Goal: Navigation & Orientation: Find specific page/section

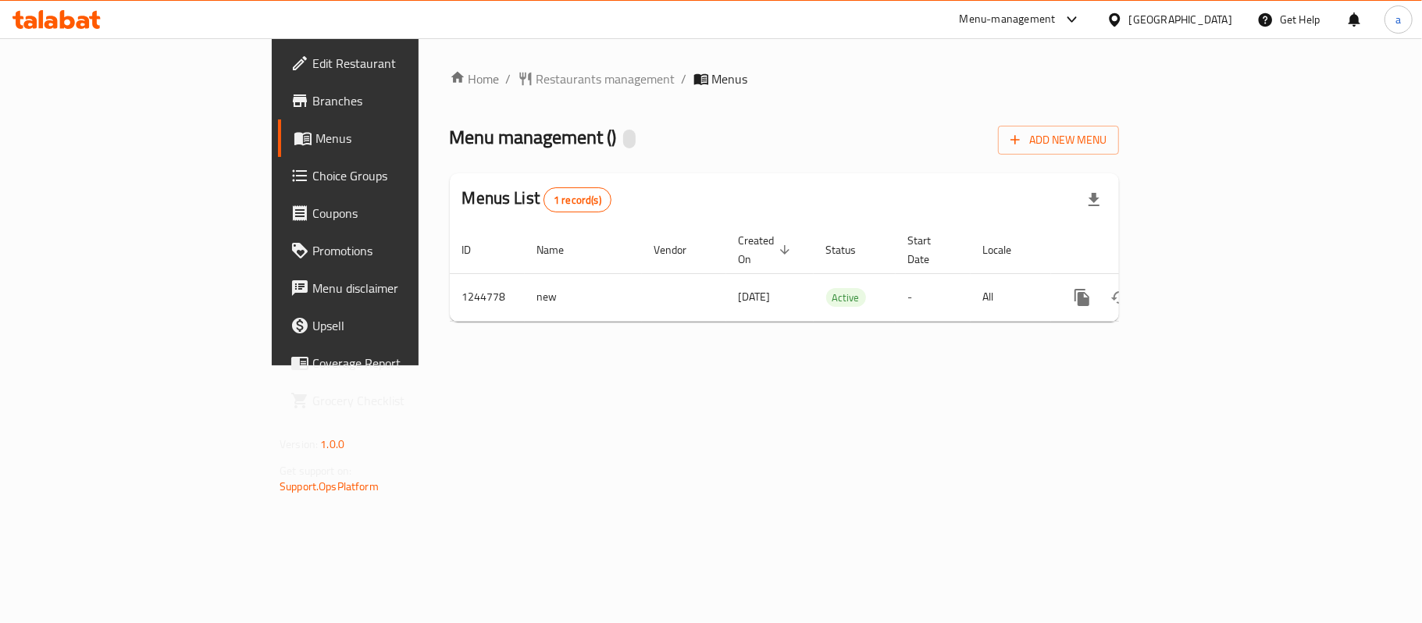
click at [66, 14] on icon at bounding box center [56, 19] width 88 height 19
click at [82, 29] on div at bounding box center [56, 19] width 88 height 19
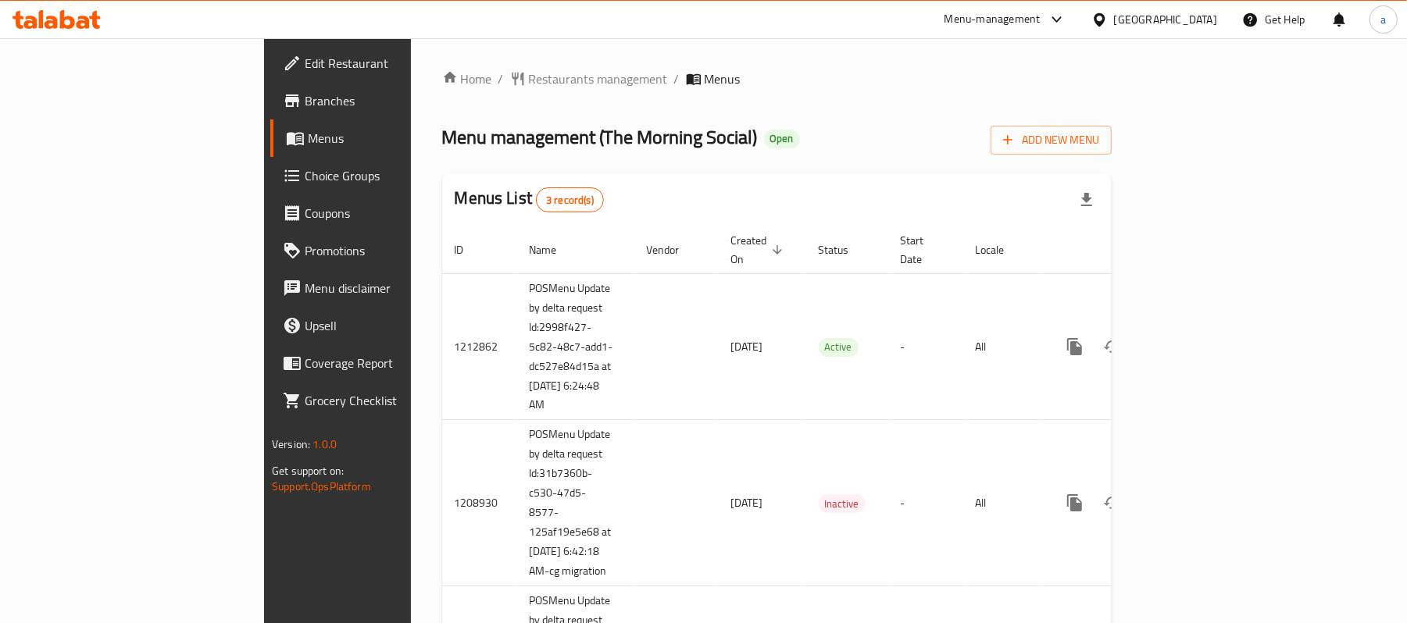
click at [67, 27] on icon at bounding box center [67, 19] width 15 height 19
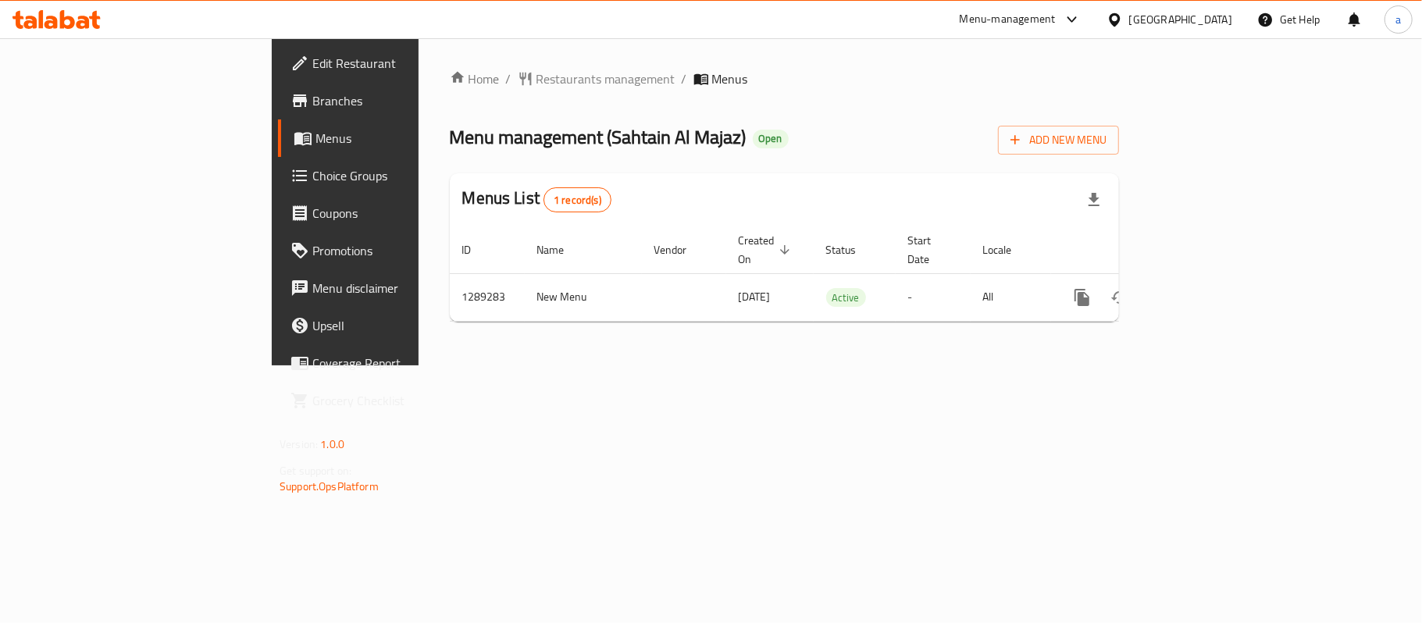
click at [1156, 13] on div "[GEOGRAPHIC_DATA]" at bounding box center [1181, 19] width 103 height 17
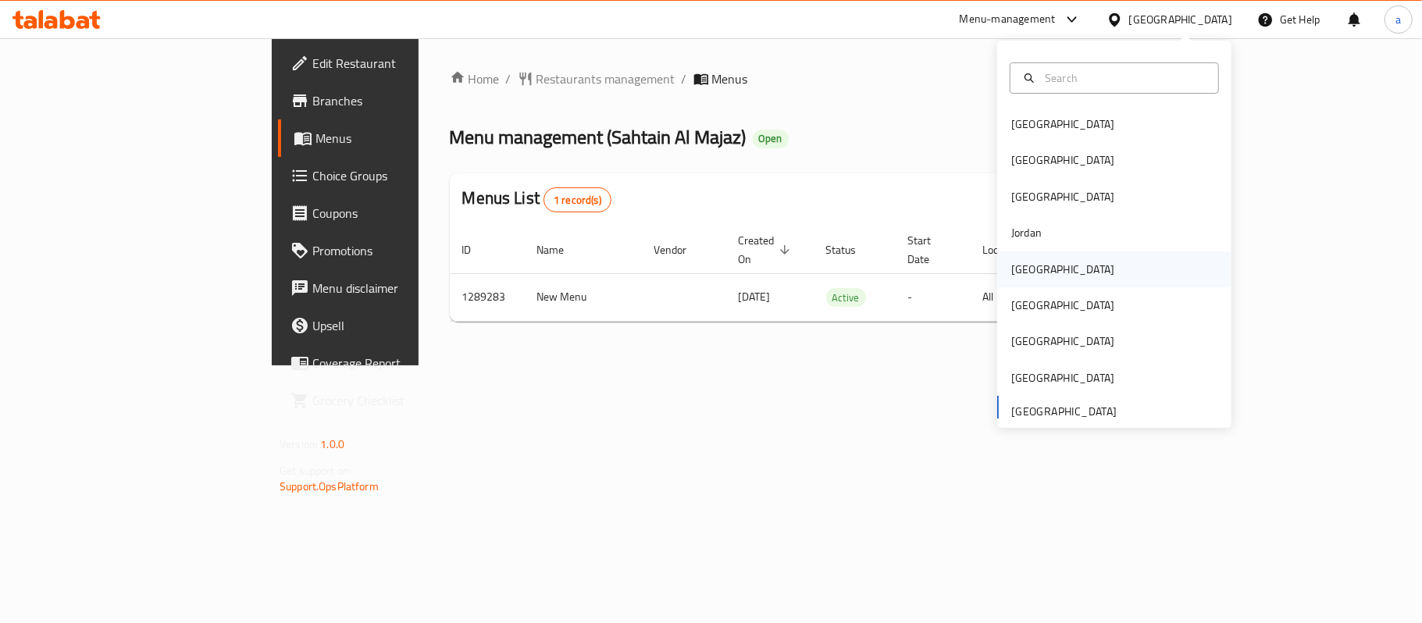
click at [1034, 276] on div "[GEOGRAPHIC_DATA]" at bounding box center [1063, 270] width 128 height 36
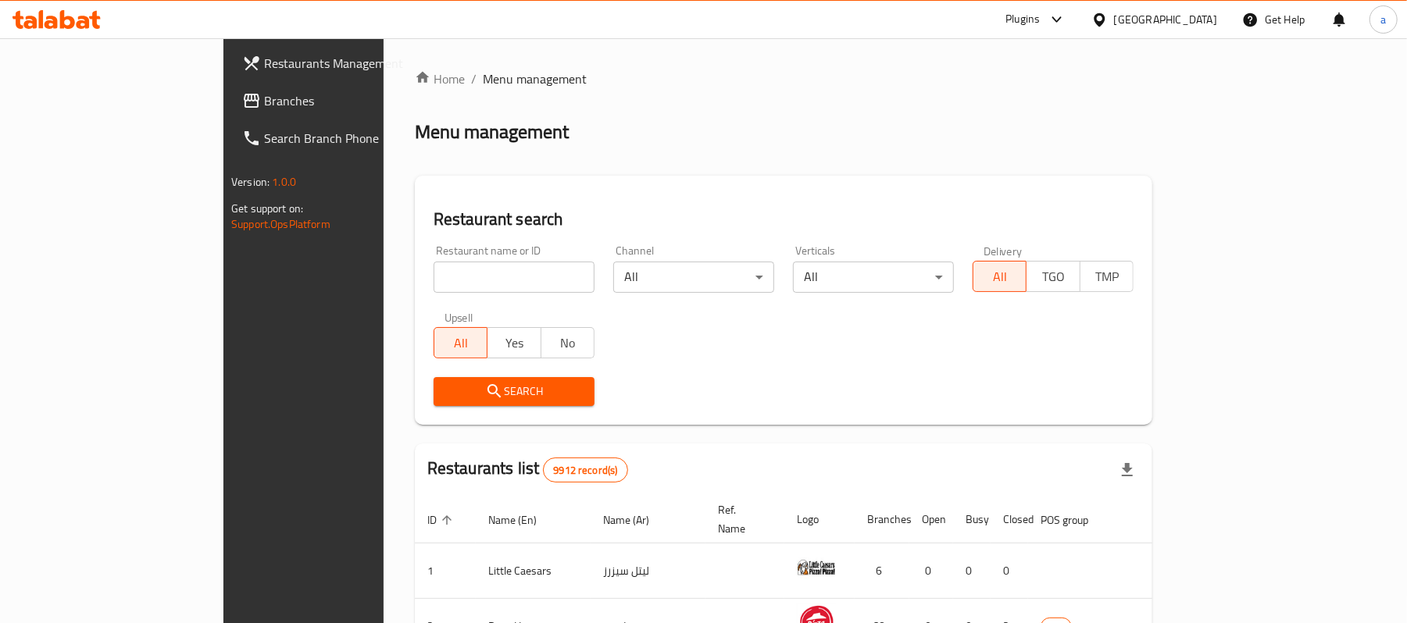
click at [264, 100] on span "Branches" at bounding box center [355, 100] width 182 height 19
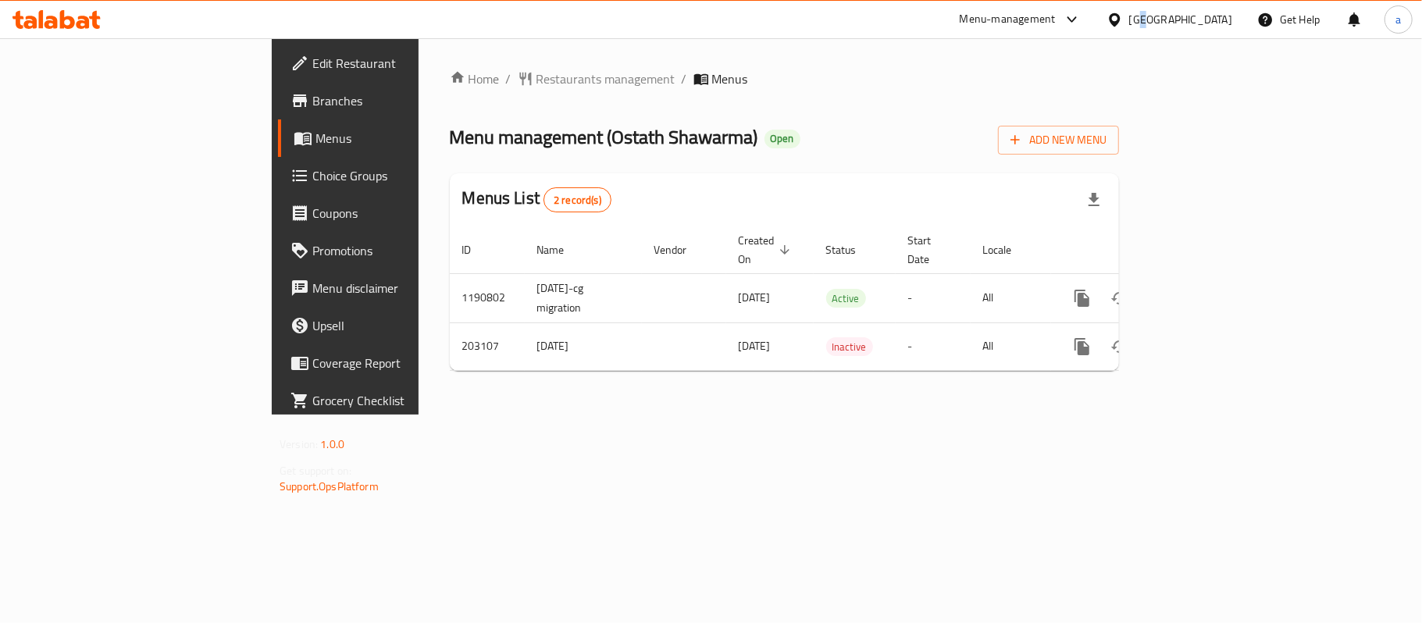
click at [1216, 20] on div "[GEOGRAPHIC_DATA]" at bounding box center [1181, 19] width 103 height 17
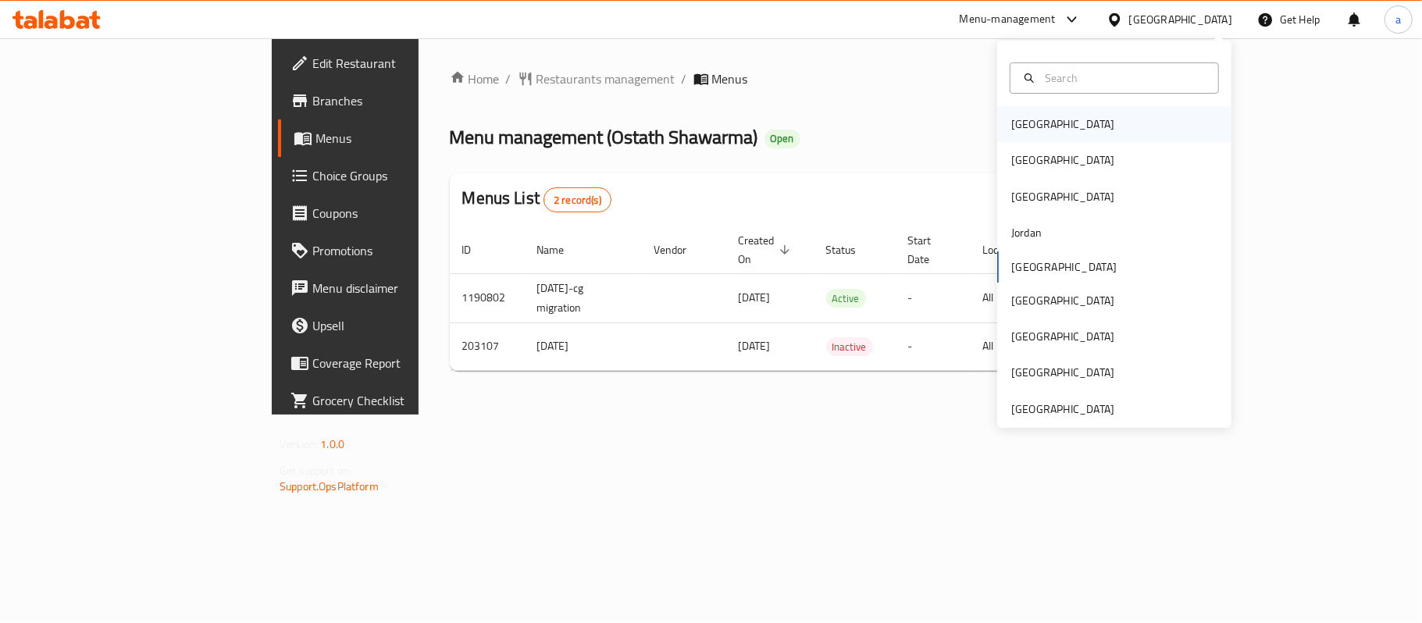
click at [1038, 120] on div "[GEOGRAPHIC_DATA]" at bounding box center [1063, 124] width 128 height 36
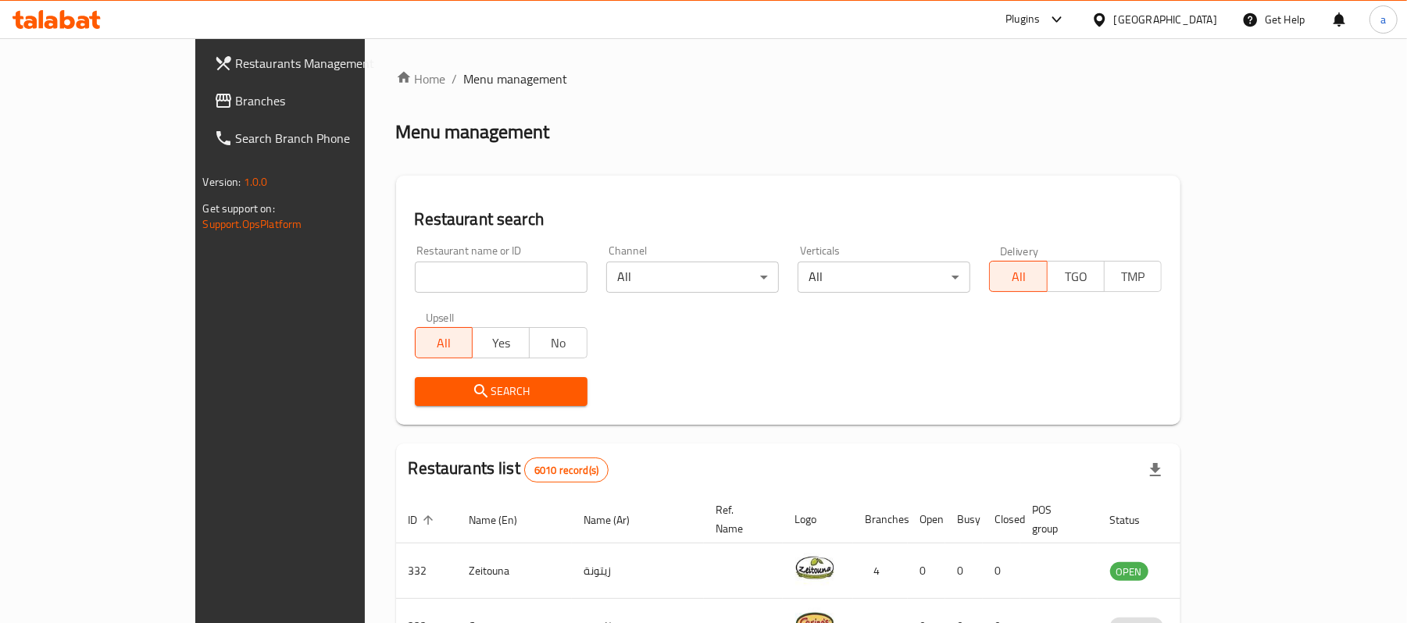
click at [216, 101] on icon at bounding box center [224, 101] width 16 height 14
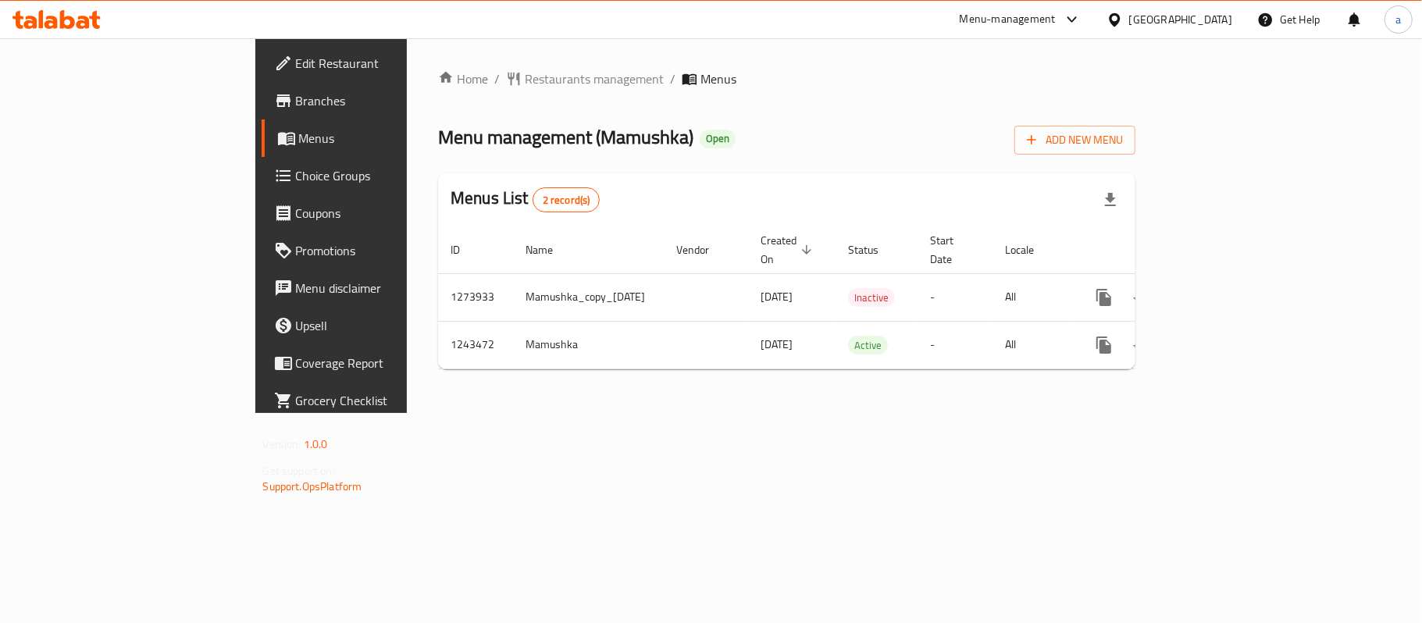
click at [1203, 22] on div "Bahrain" at bounding box center [1181, 19] width 103 height 17
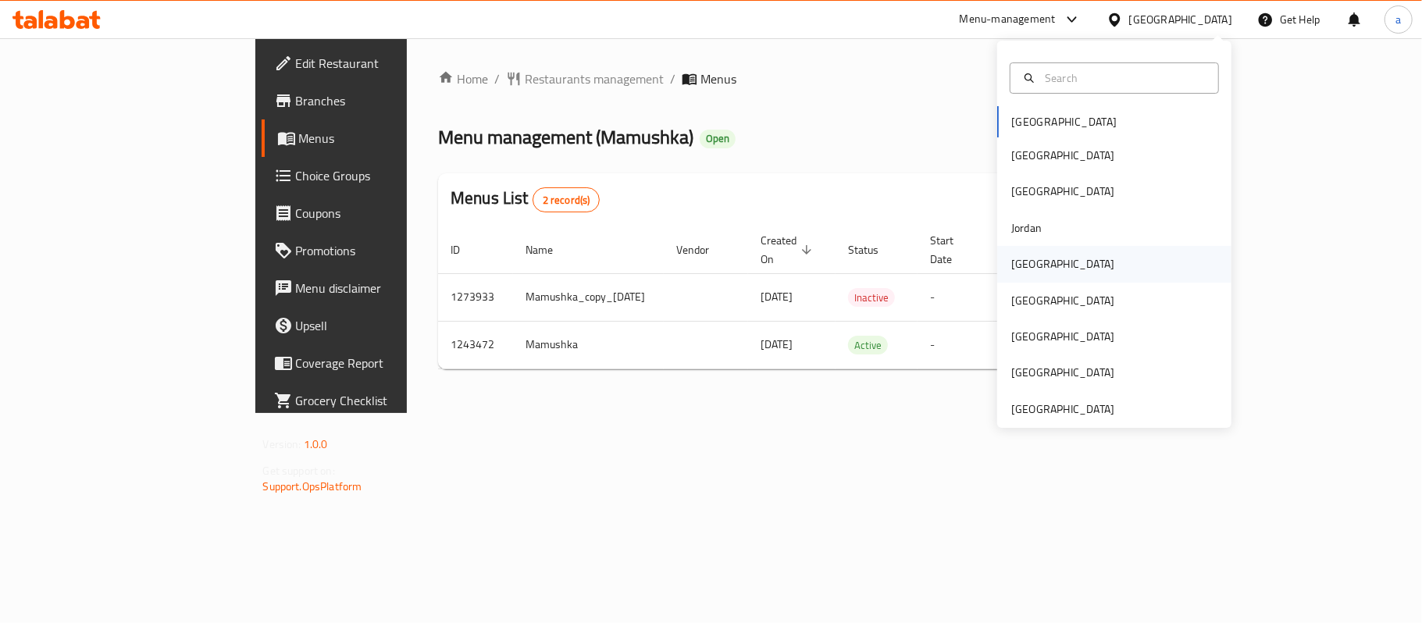
click at [1030, 269] on div "Kuwait" at bounding box center [1063, 264] width 128 height 36
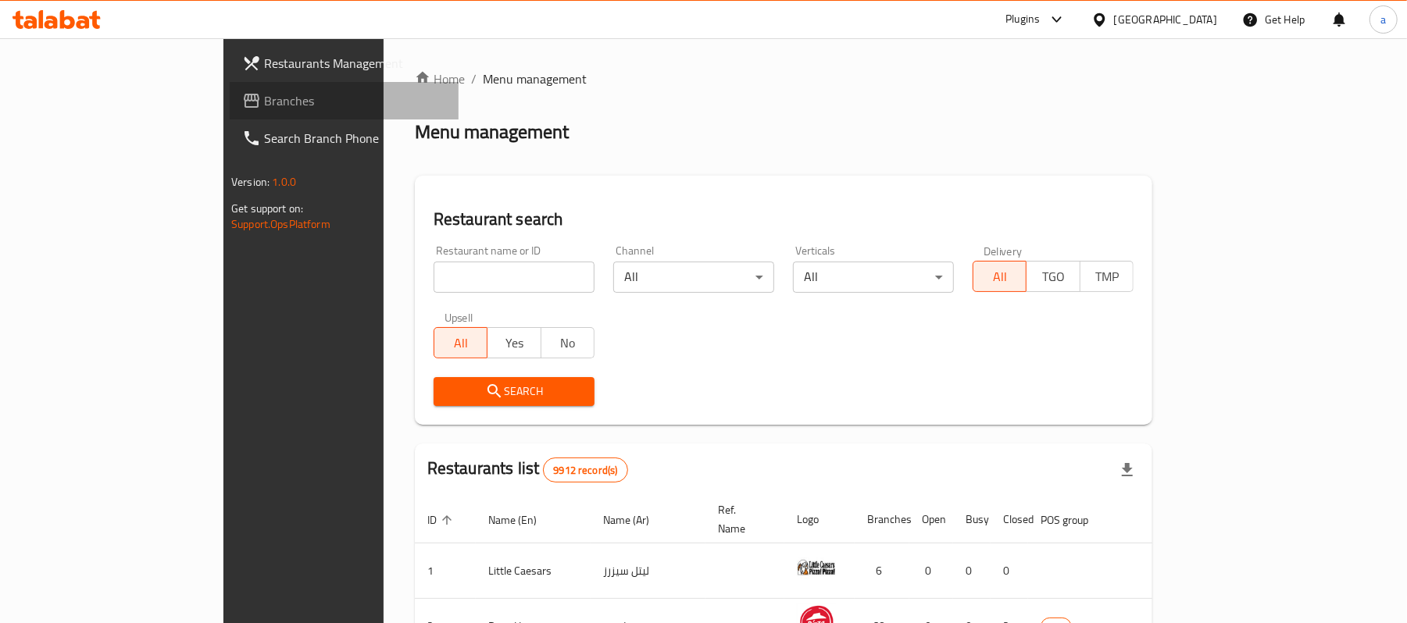
click at [264, 98] on span "Branches" at bounding box center [355, 100] width 182 height 19
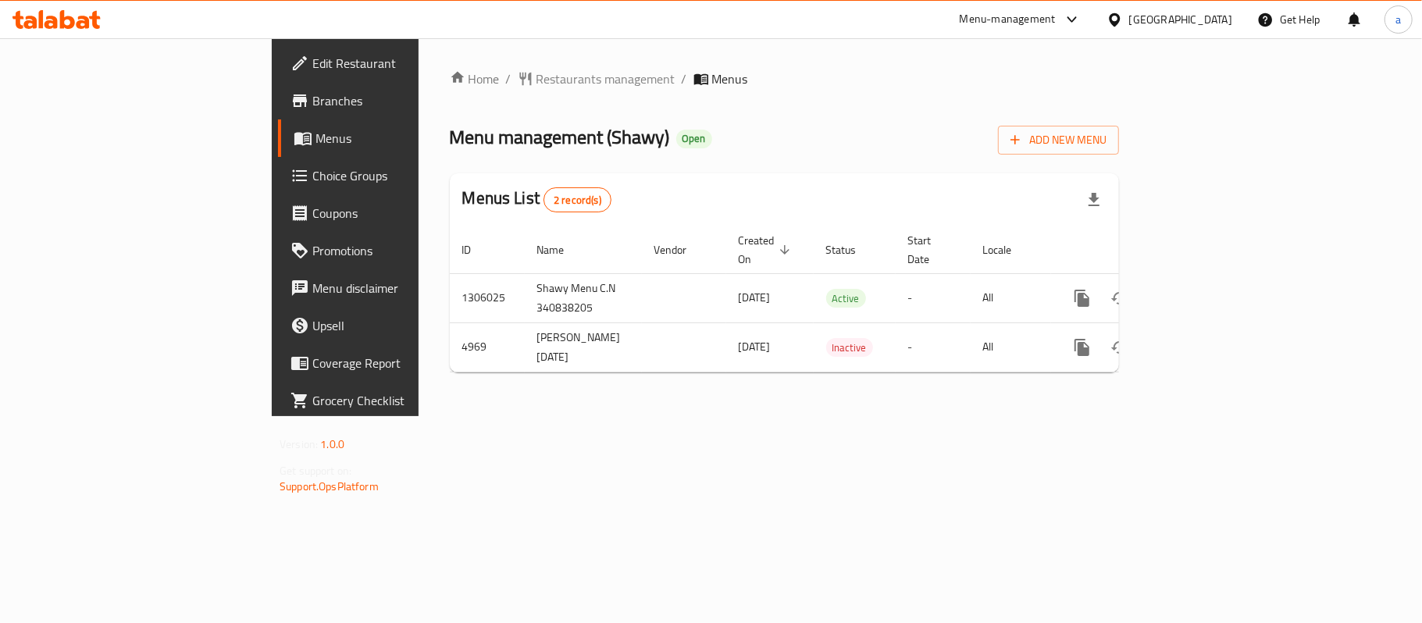
click at [1213, 20] on div "[GEOGRAPHIC_DATA]" at bounding box center [1181, 19] width 103 height 17
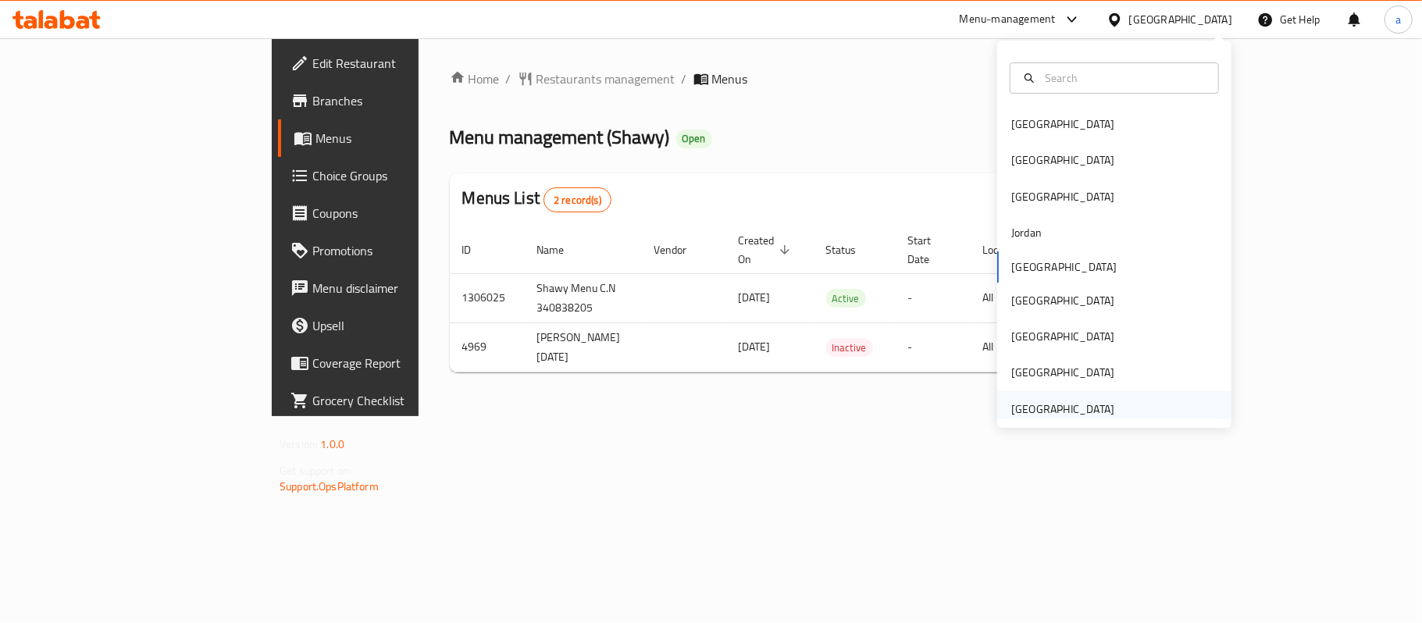
click at [1062, 405] on div "[GEOGRAPHIC_DATA]" at bounding box center [1063, 409] width 103 height 17
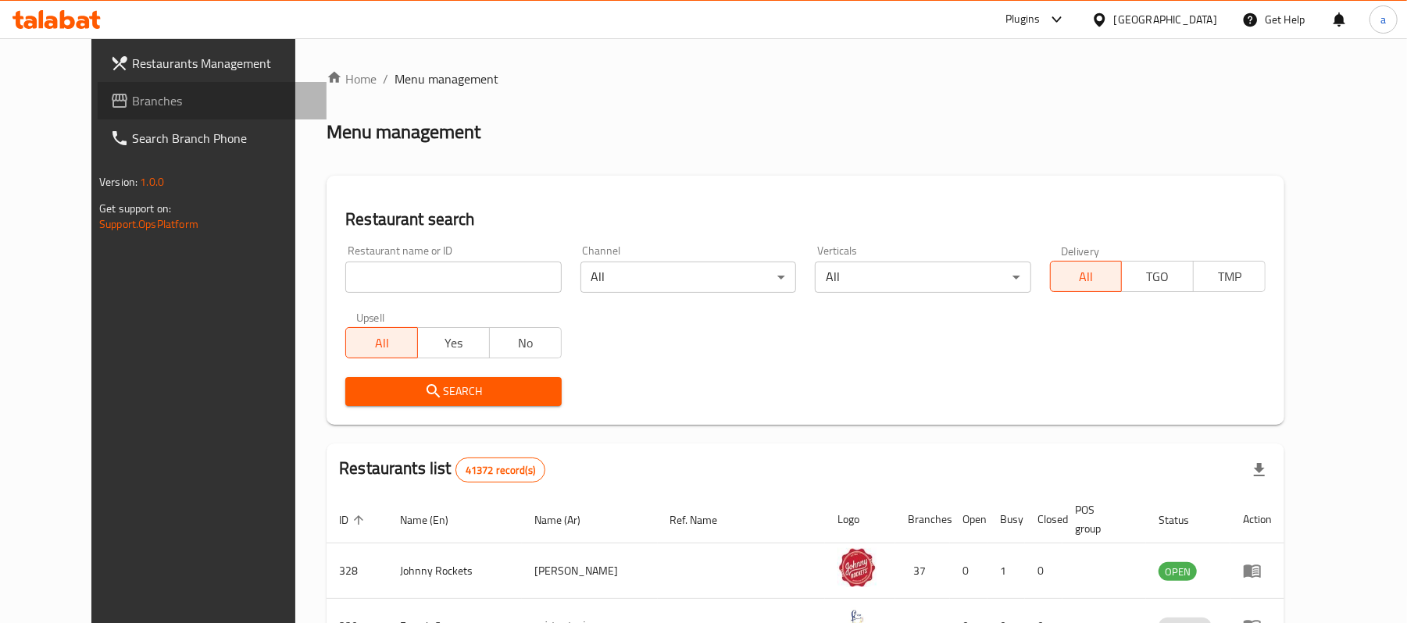
click at [132, 104] on span "Branches" at bounding box center [223, 100] width 182 height 19
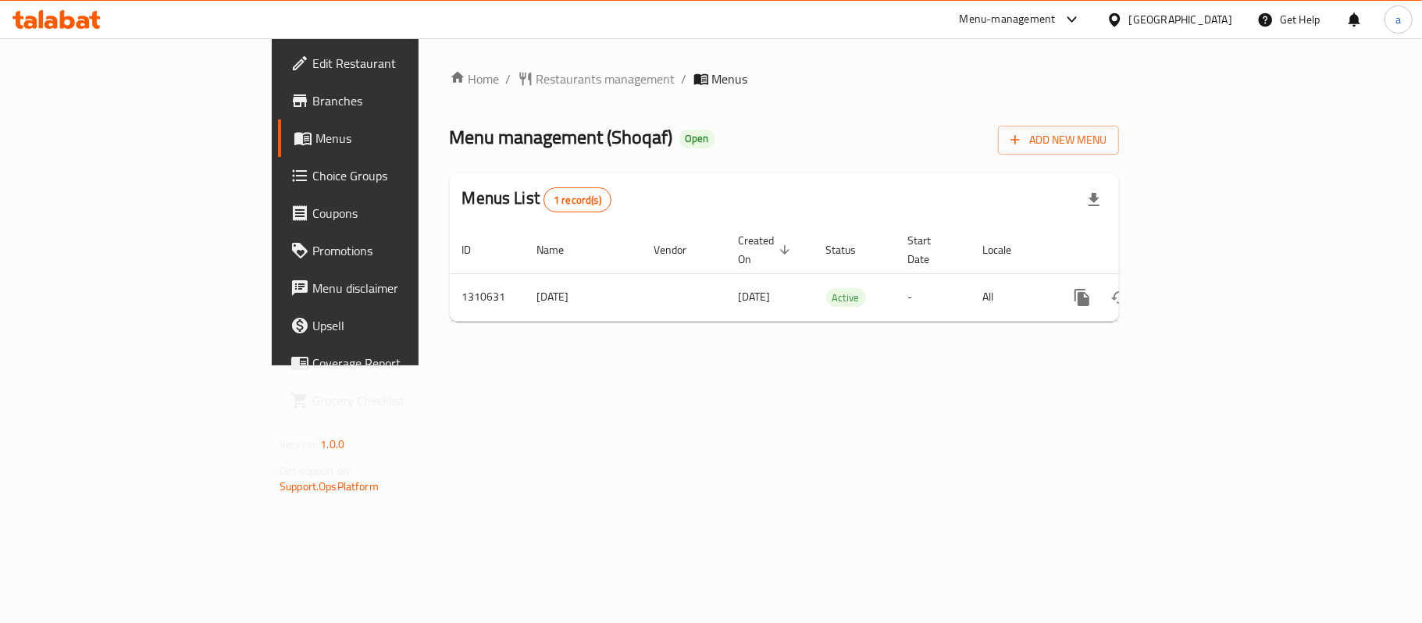
click at [1154, 12] on div "[GEOGRAPHIC_DATA]" at bounding box center [1181, 19] width 103 height 17
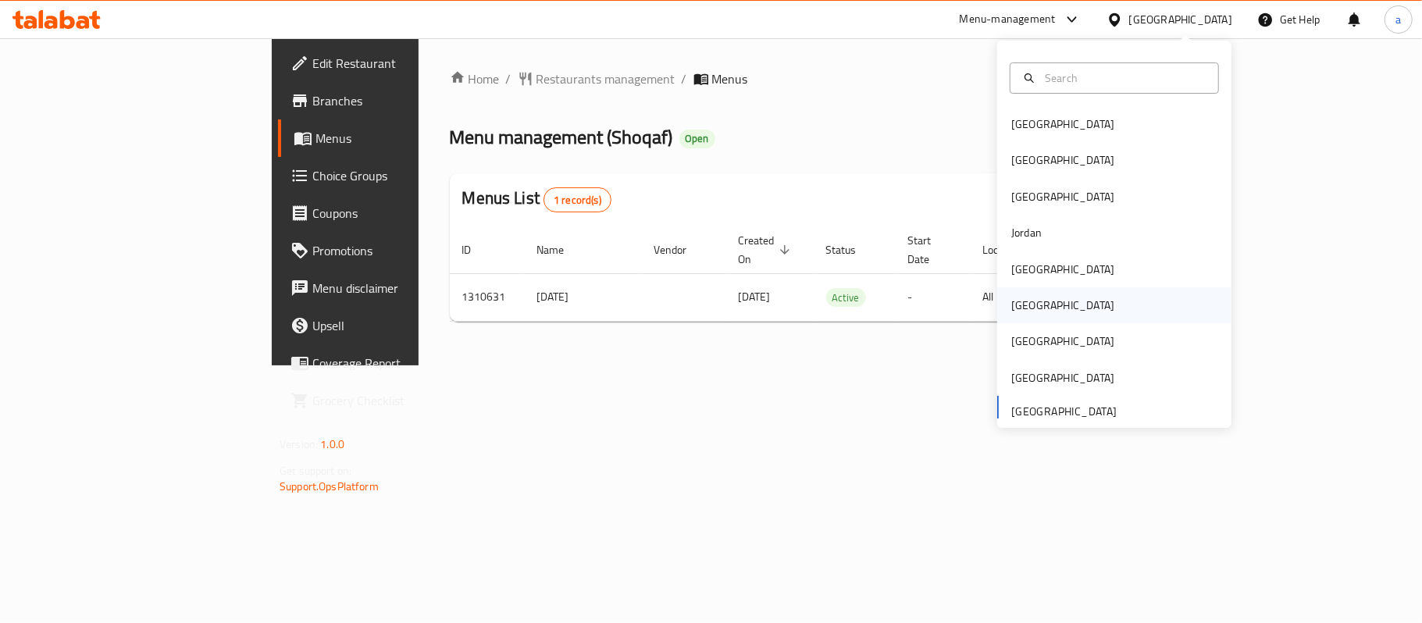
click at [1033, 301] on div "[GEOGRAPHIC_DATA]" at bounding box center [1063, 305] width 128 height 36
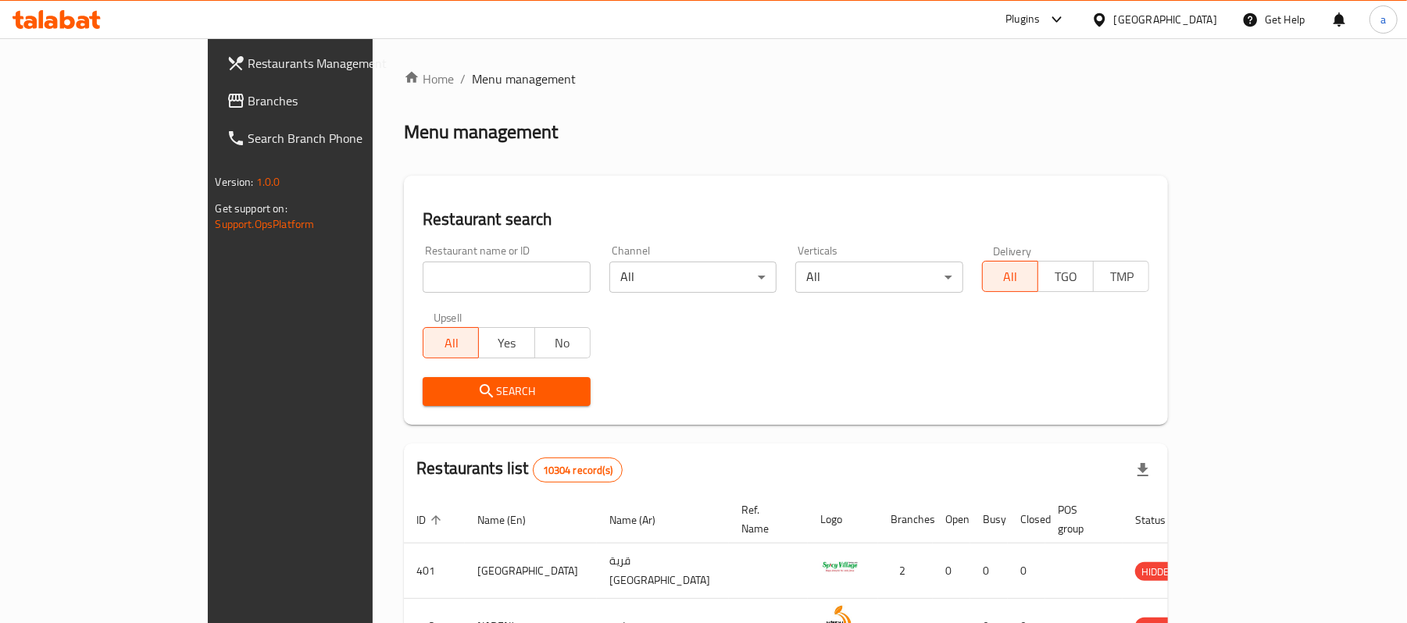
click at [248, 95] on span "Branches" at bounding box center [339, 100] width 182 height 19
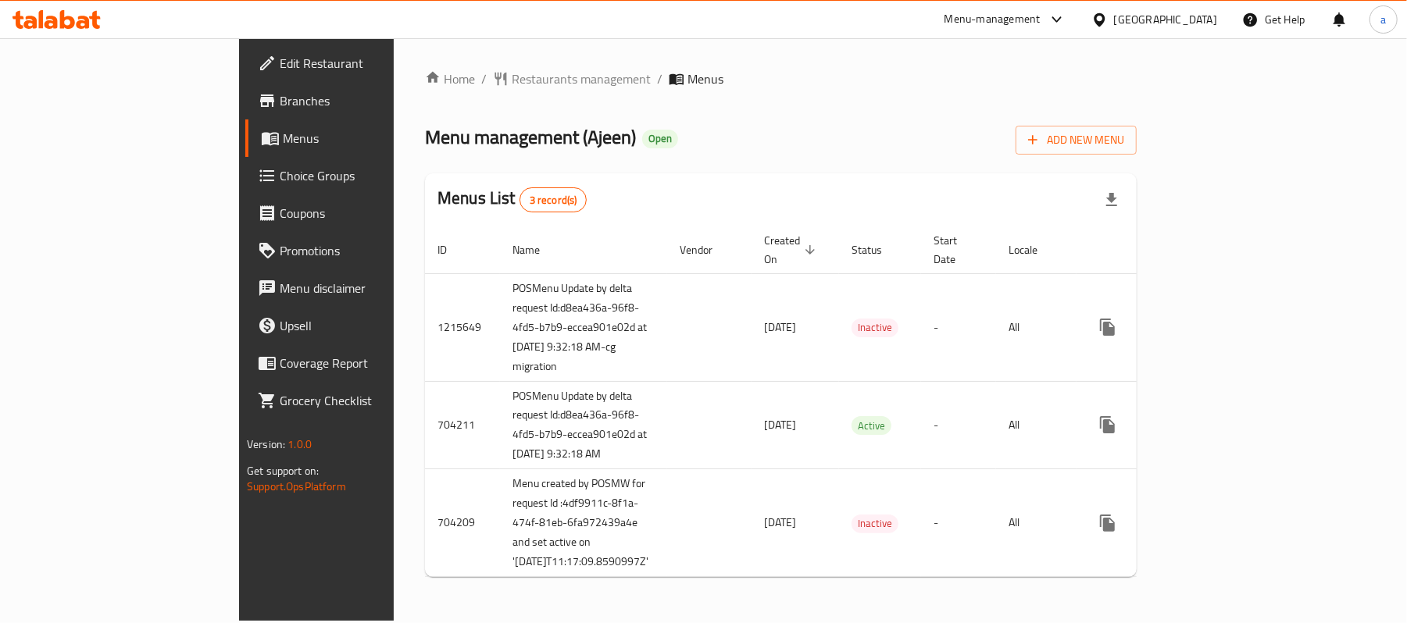
click at [52, 23] on icon at bounding box center [56, 19] width 88 height 19
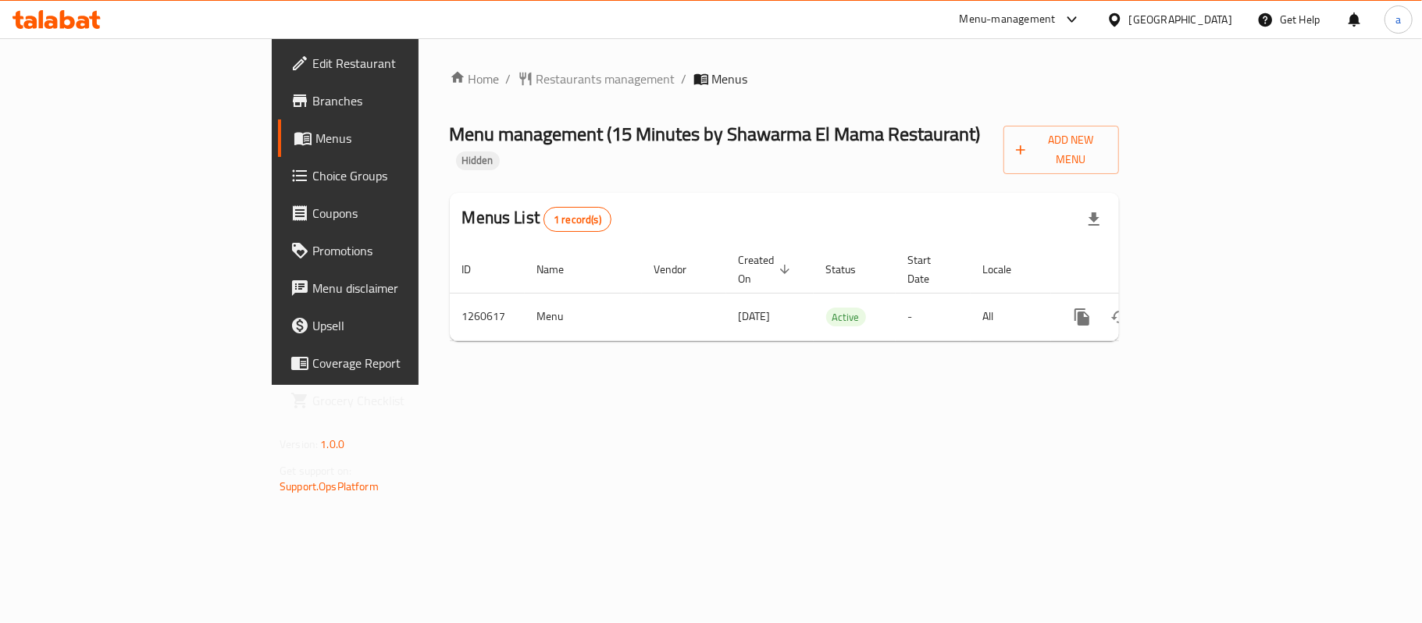
click at [1222, 16] on div "[GEOGRAPHIC_DATA]" at bounding box center [1181, 19] width 103 height 17
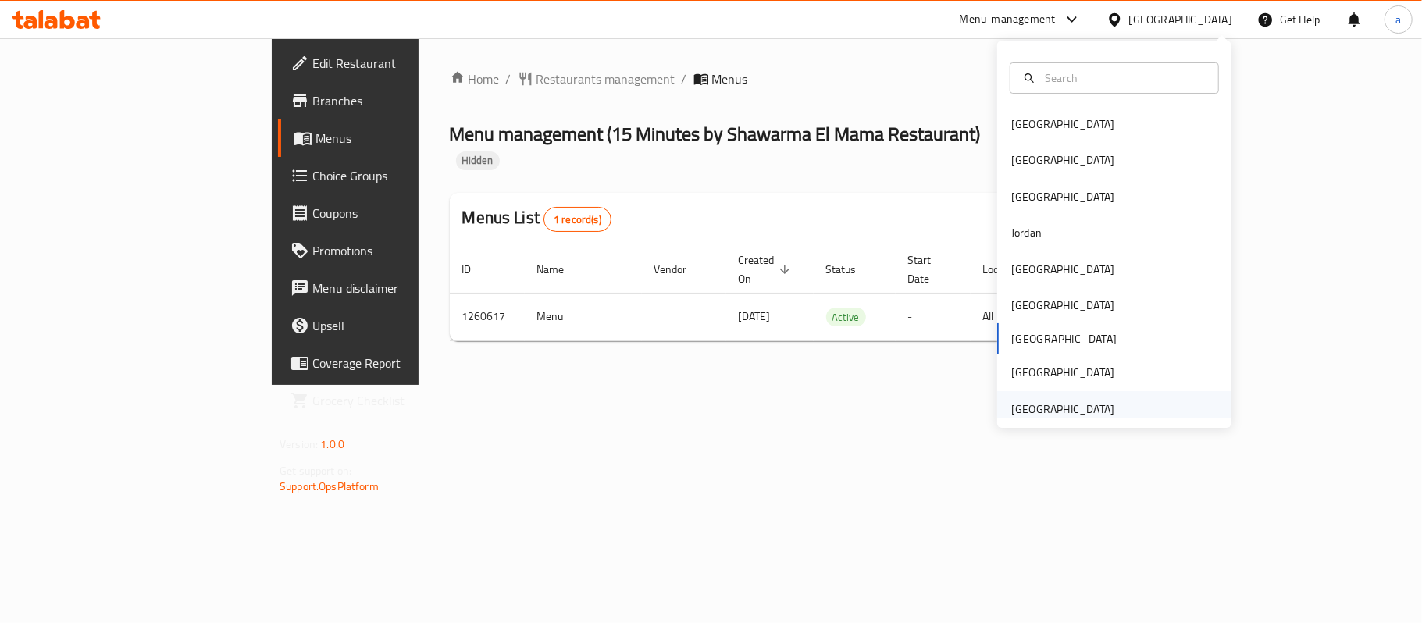
click at [1044, 416] on div "[GEOGRAPHIC_DATA]" at bounding box center [1063, 409] width 103 height 17
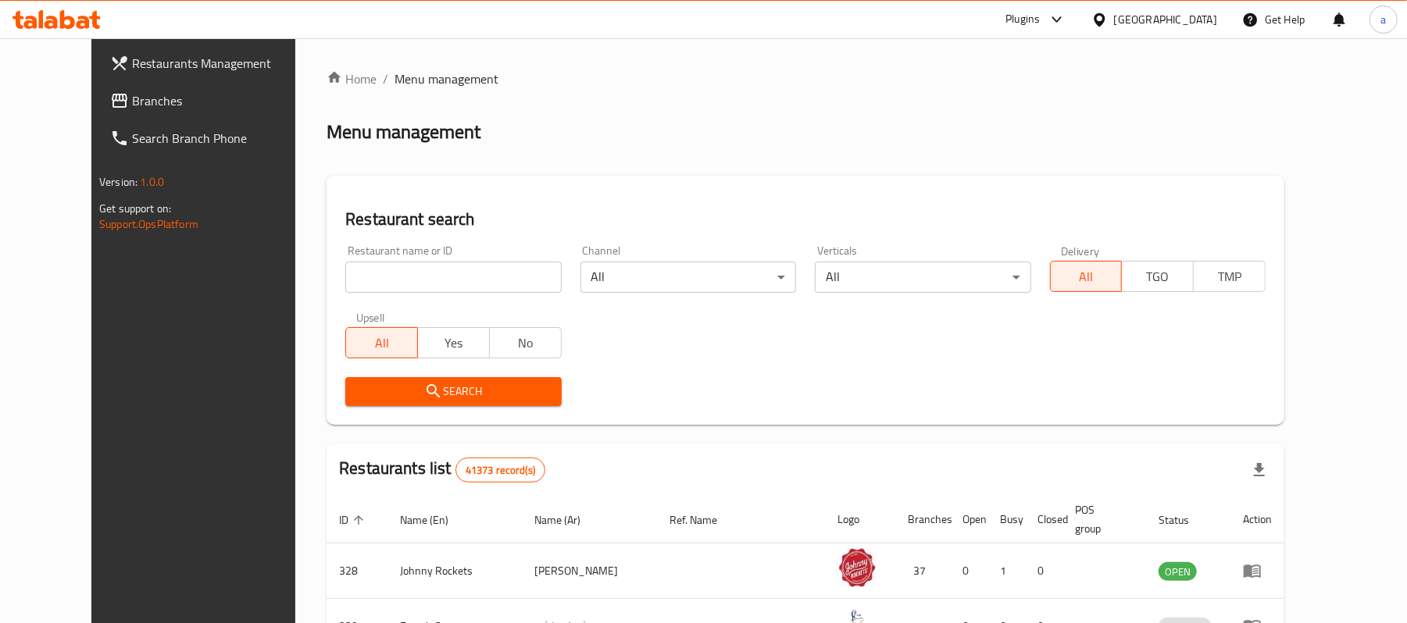
click at [132, 103] on span "Branches" at bounding box center [223, 100] width 182 height 19
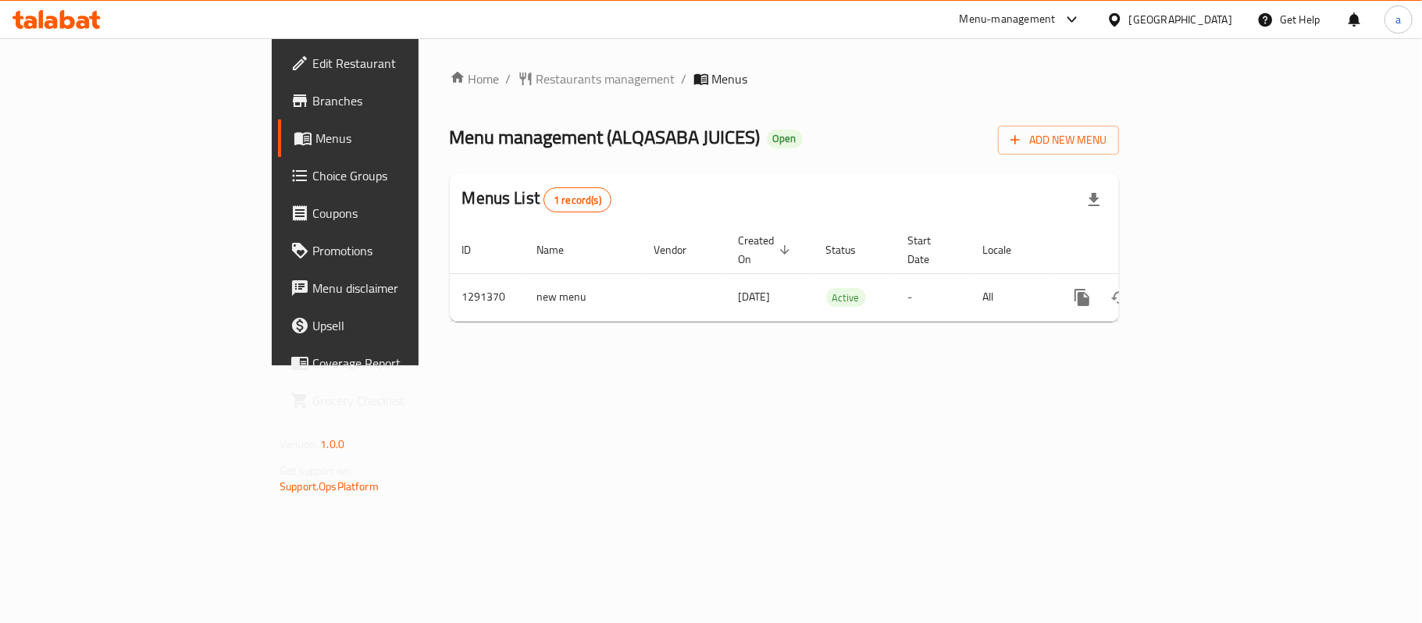
click at [1155, 16] on div "[GEOGRAPHIC_DATA]" at bounding box center [1181, 19] width 103 height 17
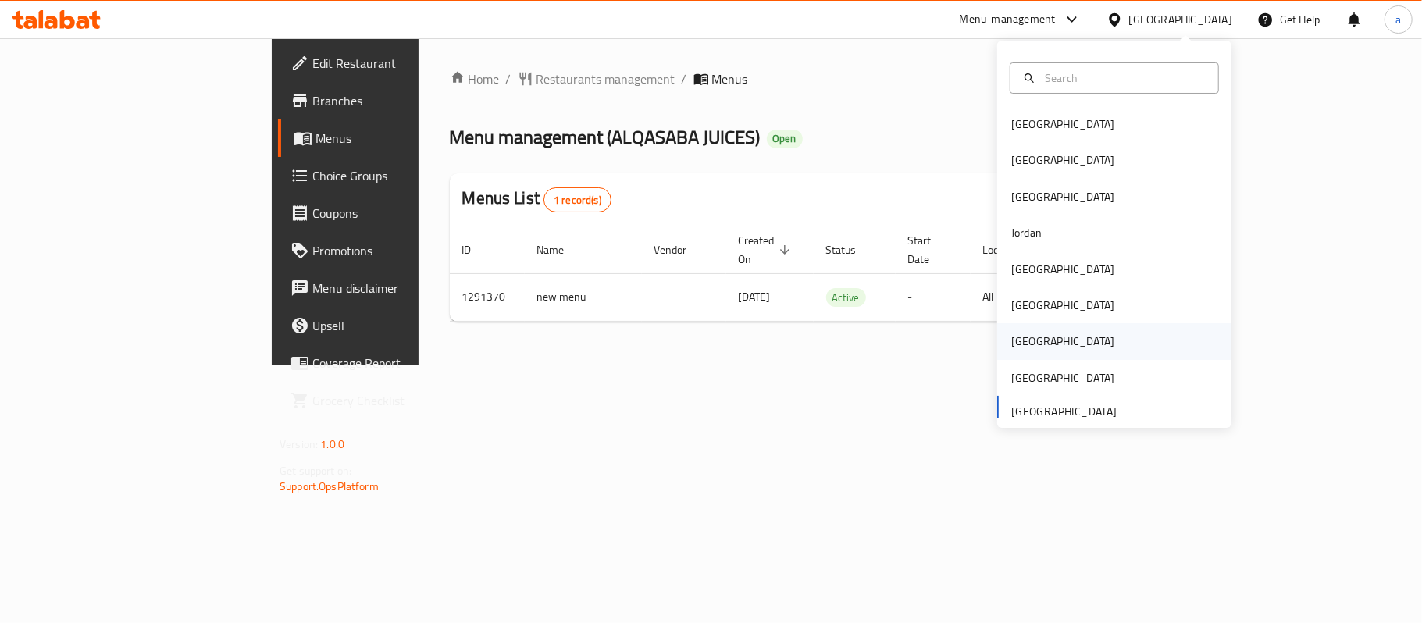
click at [1012, 342] on div "[GEOGRAPHIC_DATA]" at bounding box center [1063, 341] width 103 height 17
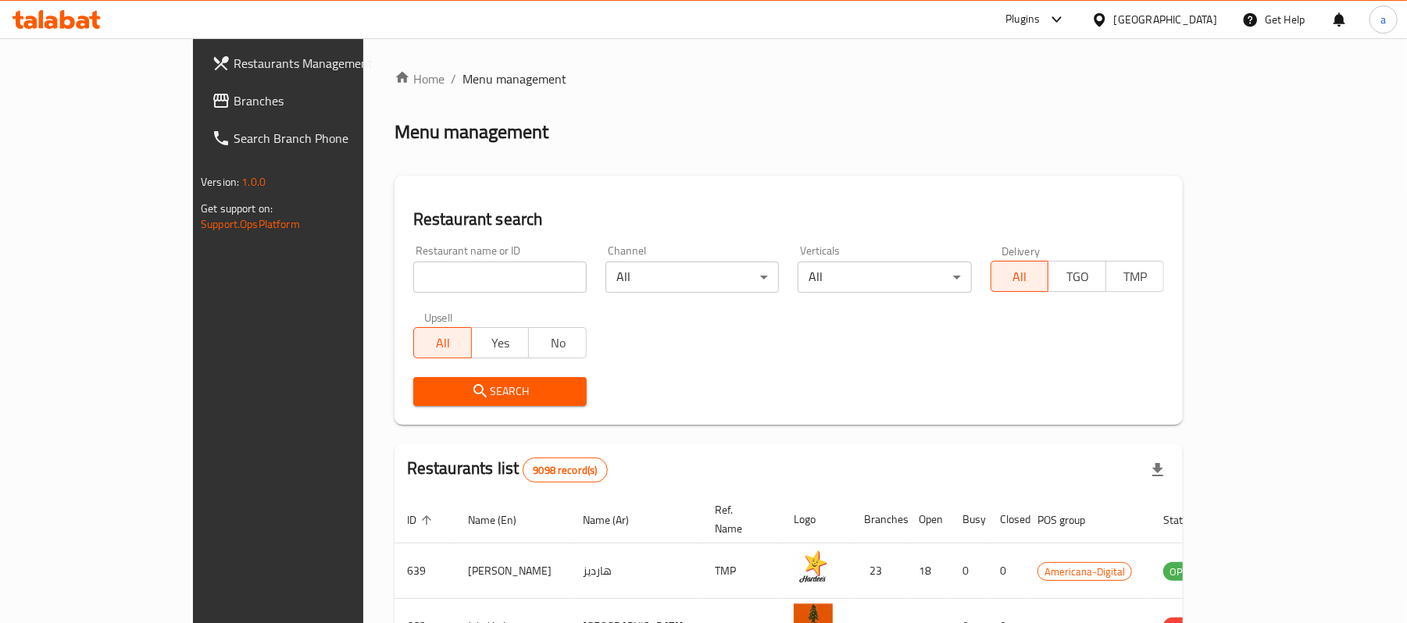
click at [234, 105] on span "Branches" at bounding box center [325, 100] width 182 height 19
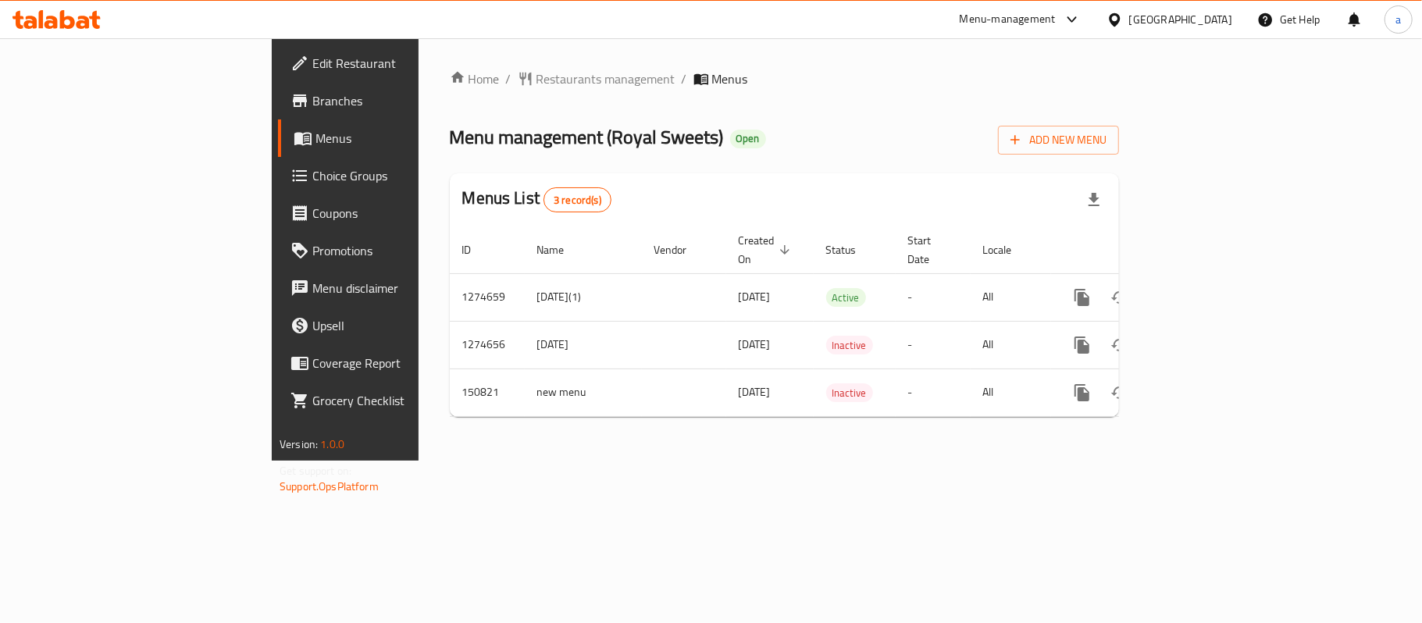
click at [1205, 22] on div "[GEOGRAPHIC_DATA]" at bounding box center [1181, 19] width 103 height 17
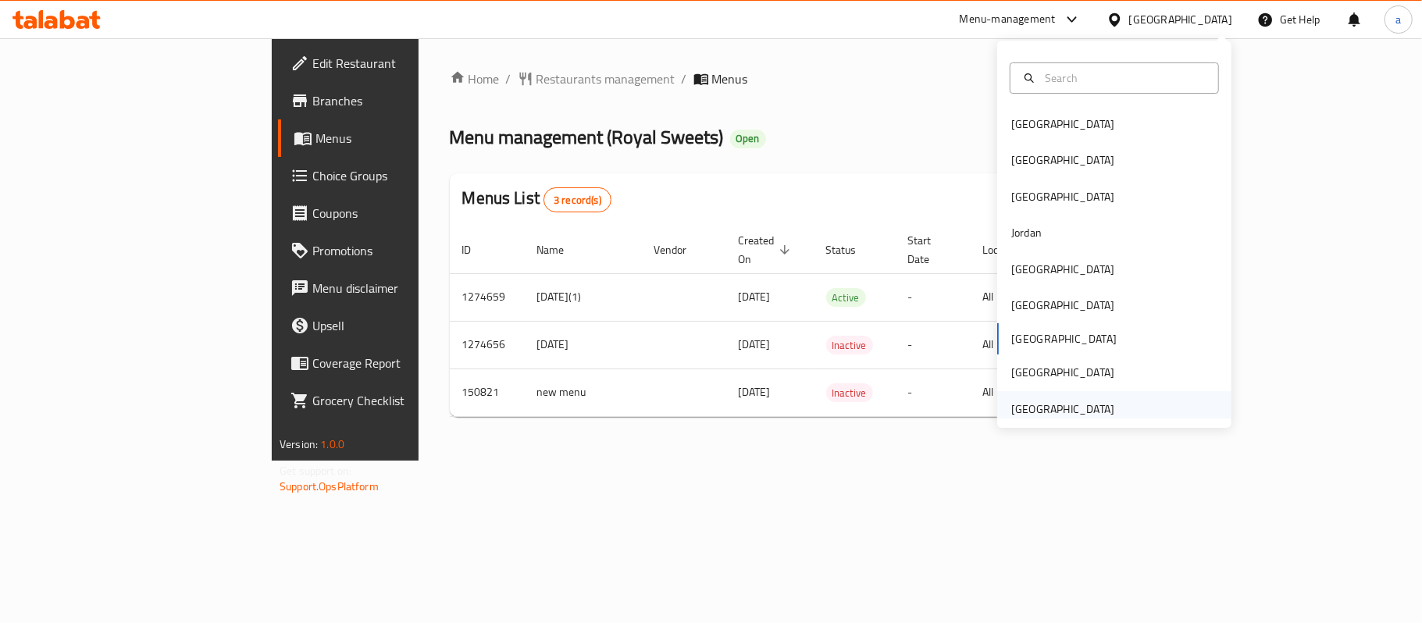
click at [1088, 404] on div "[GEOGRAPHIC_DATA]" at bounding box center [1063, 409] width 103 height 17
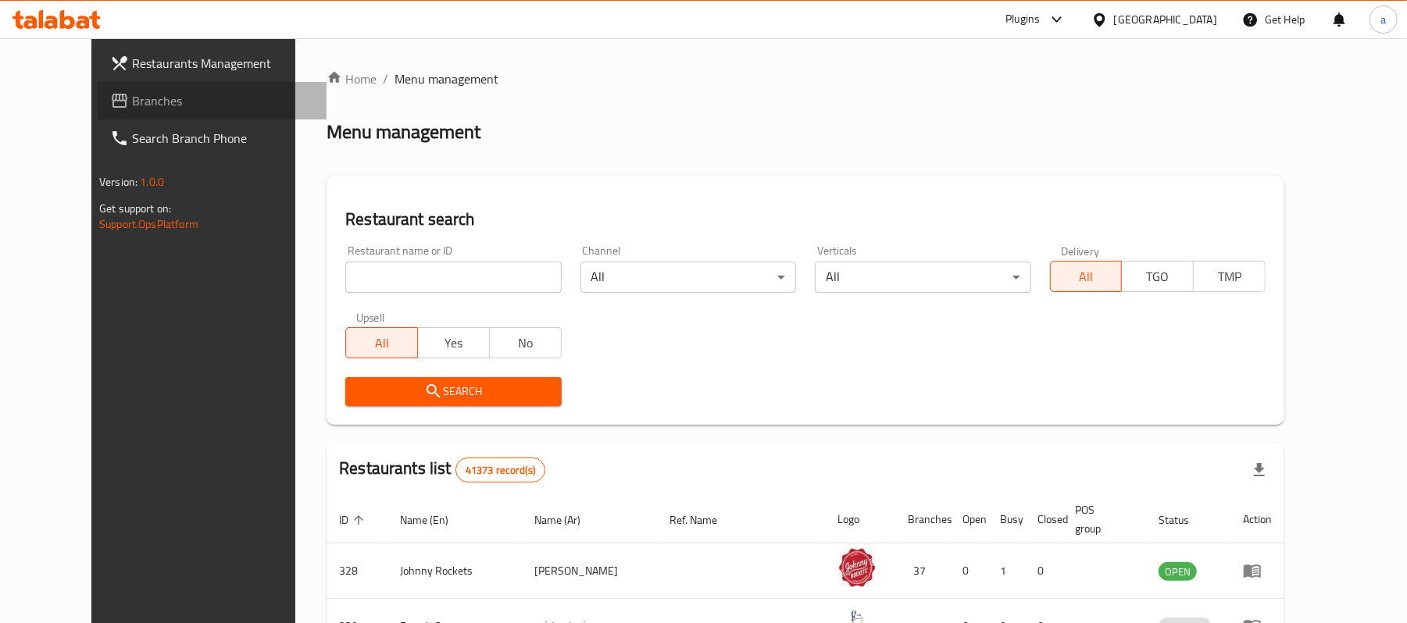
click at [132, 98] on span "Branches" at bounding box center [223, 100] width 182 height 19
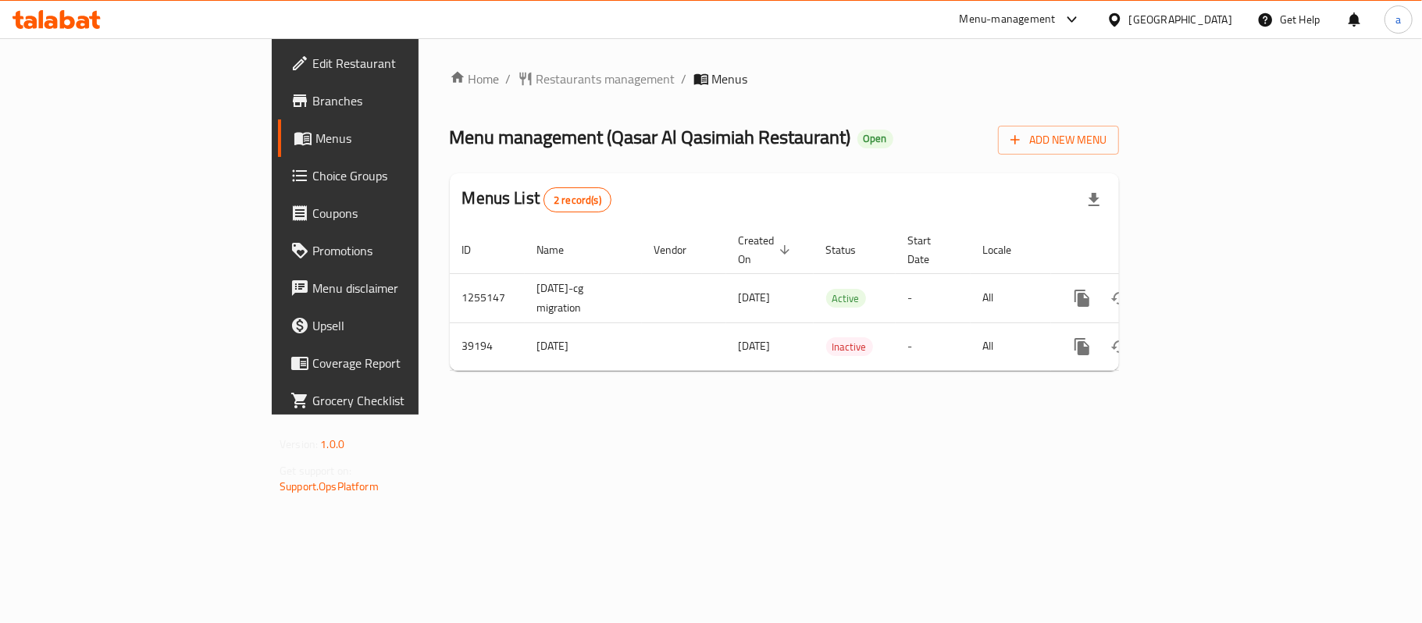
click at [55, 35] on div "Menu-management [GEOGRAPHIC_DATA] Get Help a" at bounding box center [711, 19] width 1422 height 37
click at [92, 9] on div at bounding box center [56, 19] width 113 height 31
click at [61, 27] on icon at bounding box center [67, 19] width 15 height 19
drag, startPoint x: 603, startPoint y: 145, endPoint x: 601, endPoint y: 154, distance: 8.7
click at [601, 154] on div "Menu management ( Al Haram Restaurant ) Open Add New Menu" at bounding box center [784, 137] width 669 height 35
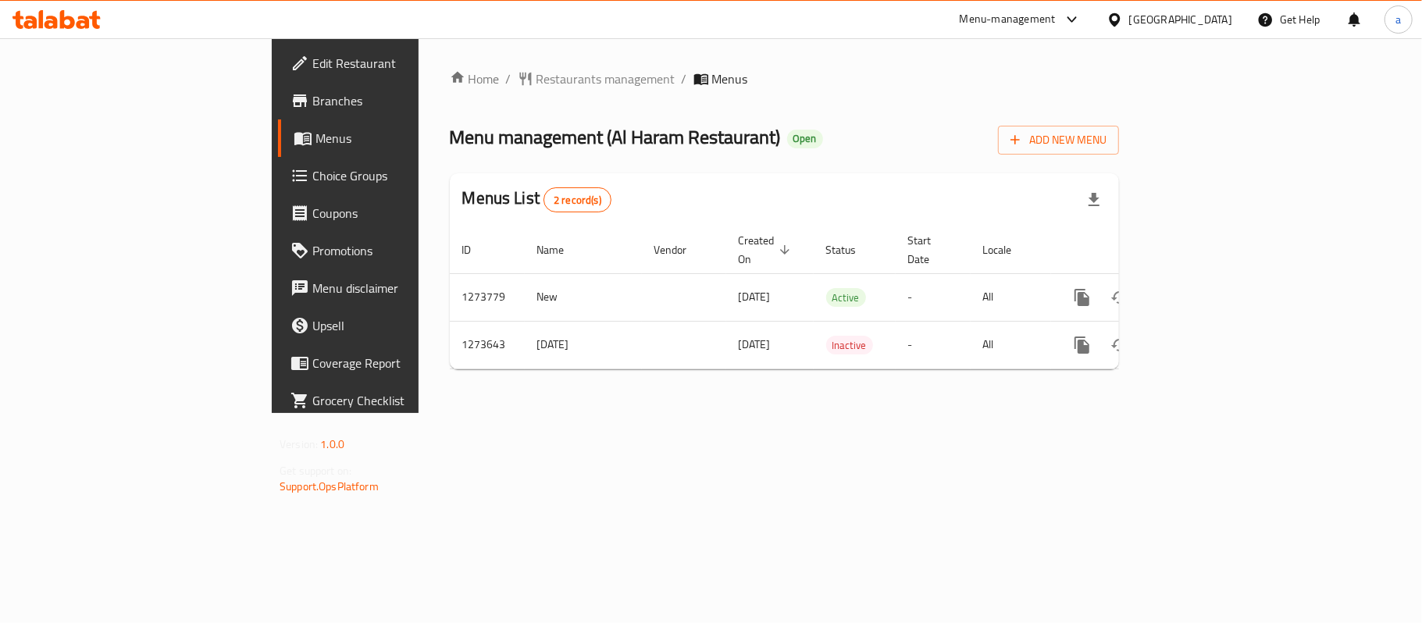
click at [58, 26] on icon at bounding box center [56, 19] width 88 height 19
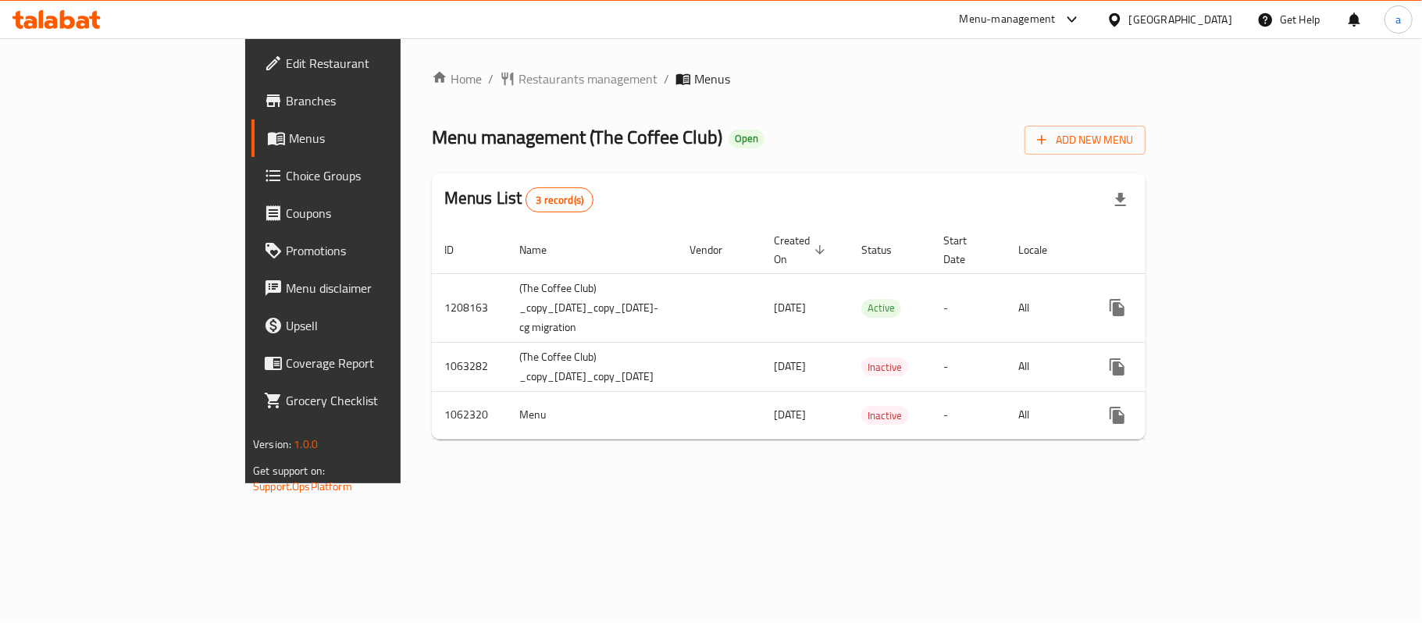
click at [70, 17] on icon at bounding box center [67, 19] width 15 height 19
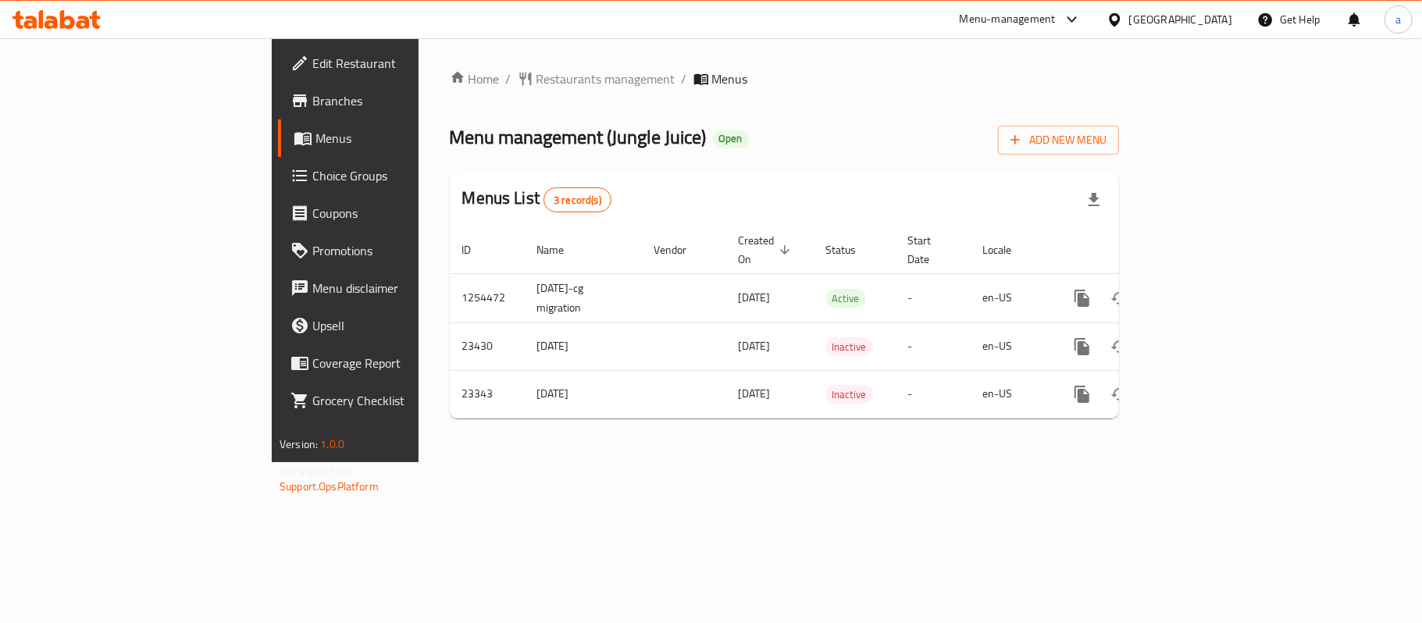
click at [1169, 36] on div "[GEOGRAPHIC_DATA]" at bounding box center [1169, 19] width 151 height 37
click at [1173, 13] on div "[GEOGRAPHIC_DATA]" at bounding box center [1181, 19] width 103 height 17
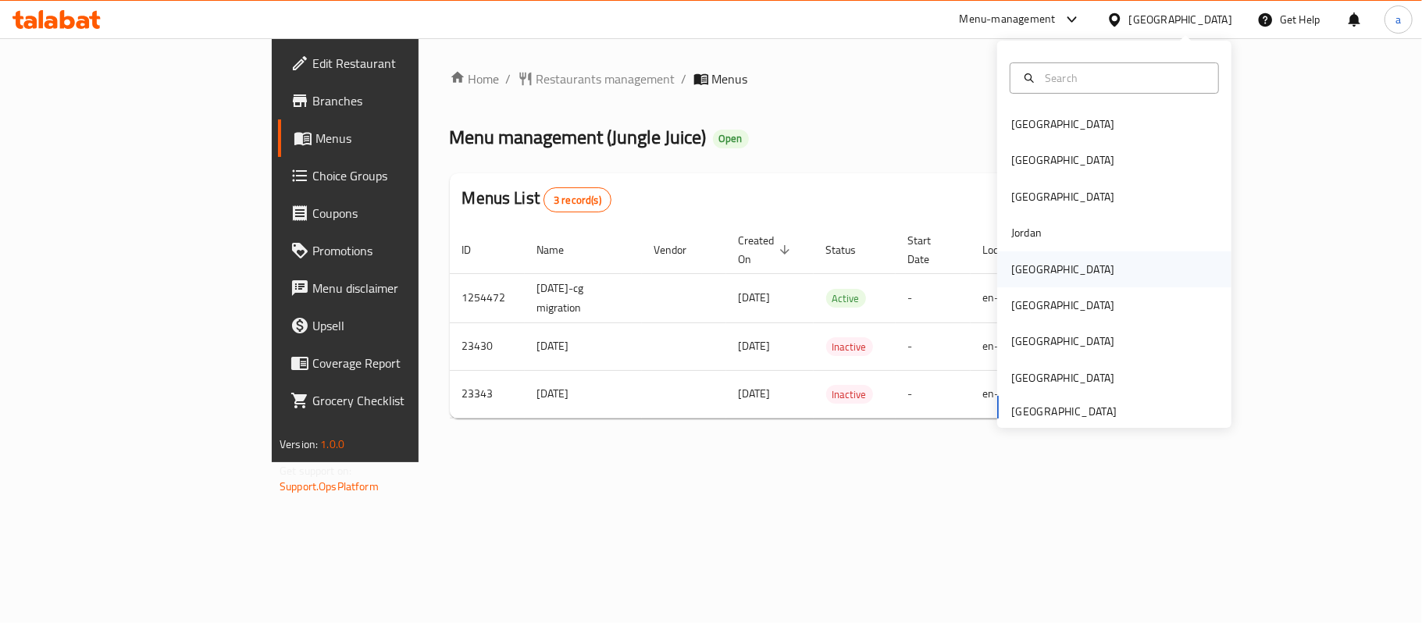
click at [1025, 262] on div "[GEOGRAPHIC_DATA]" at bounding box center [1063, 269] width 103 height 17
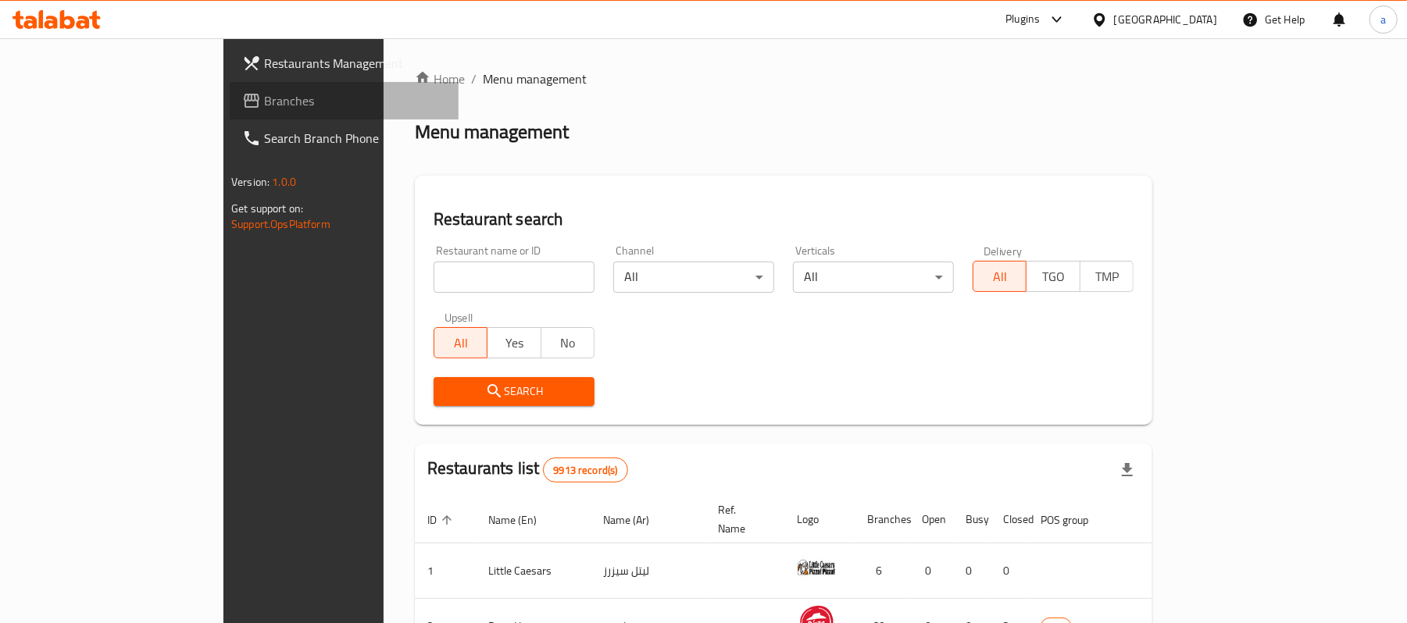
click at [264, 108] on span "Branches" at bounding box center [355, 100] width 182 height 19
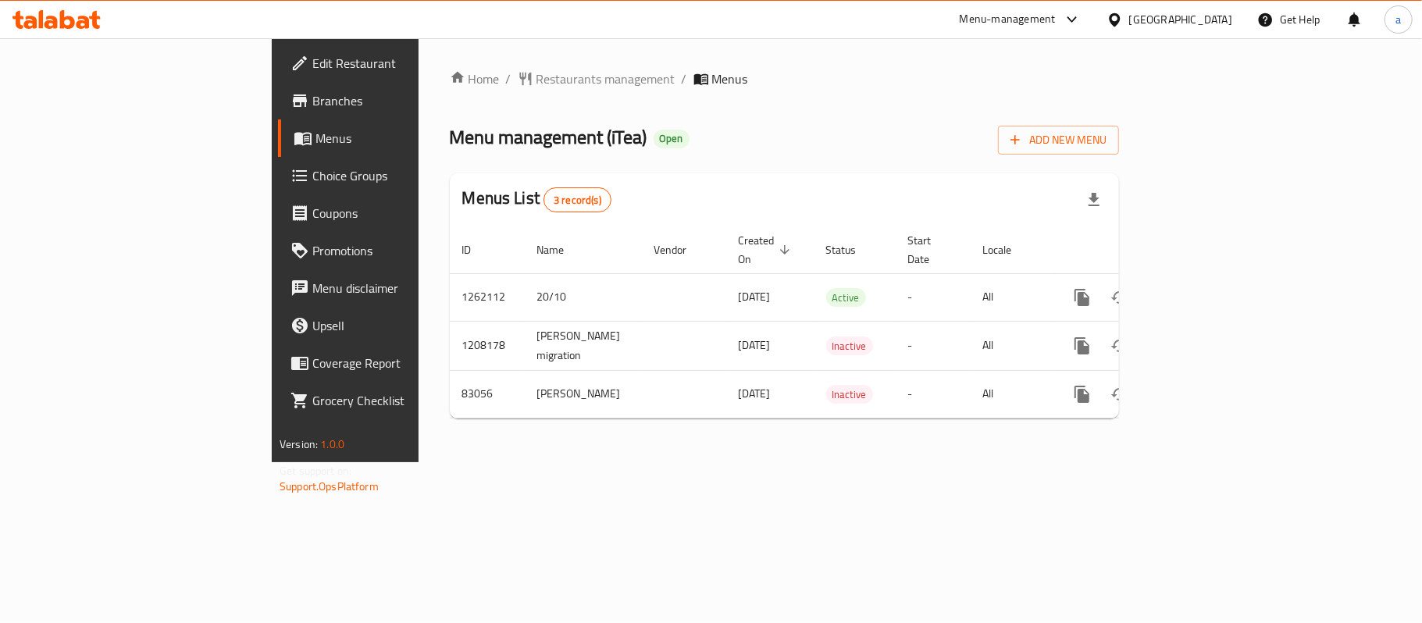
click at [52, 17] on icon at bounding box center [51, 22] width 13 height 13
click at [1207, 28] on div "[GEOGRAPHIC_DATA]" at bounding box center [1181, 19] width 103 height 17
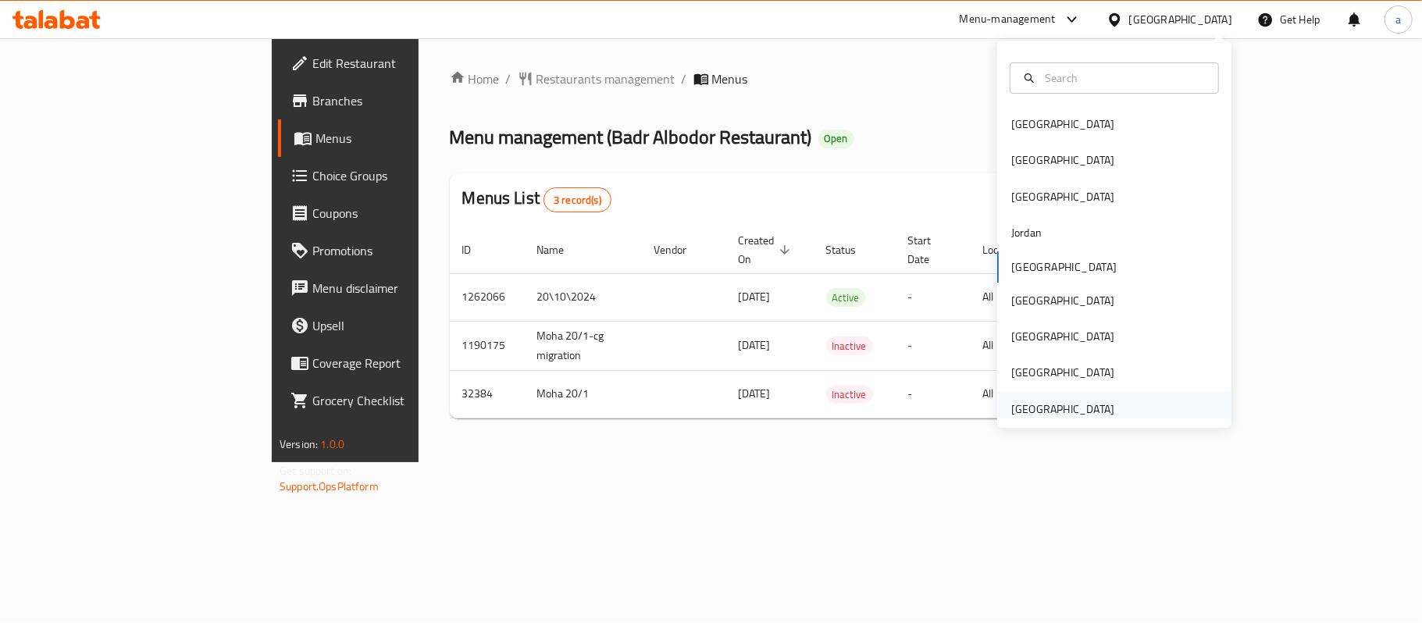
click at [1016, 409] on div "[GEOGRAPHIC_DATA]" at bounding box center [1063, 409] width 103 height 17
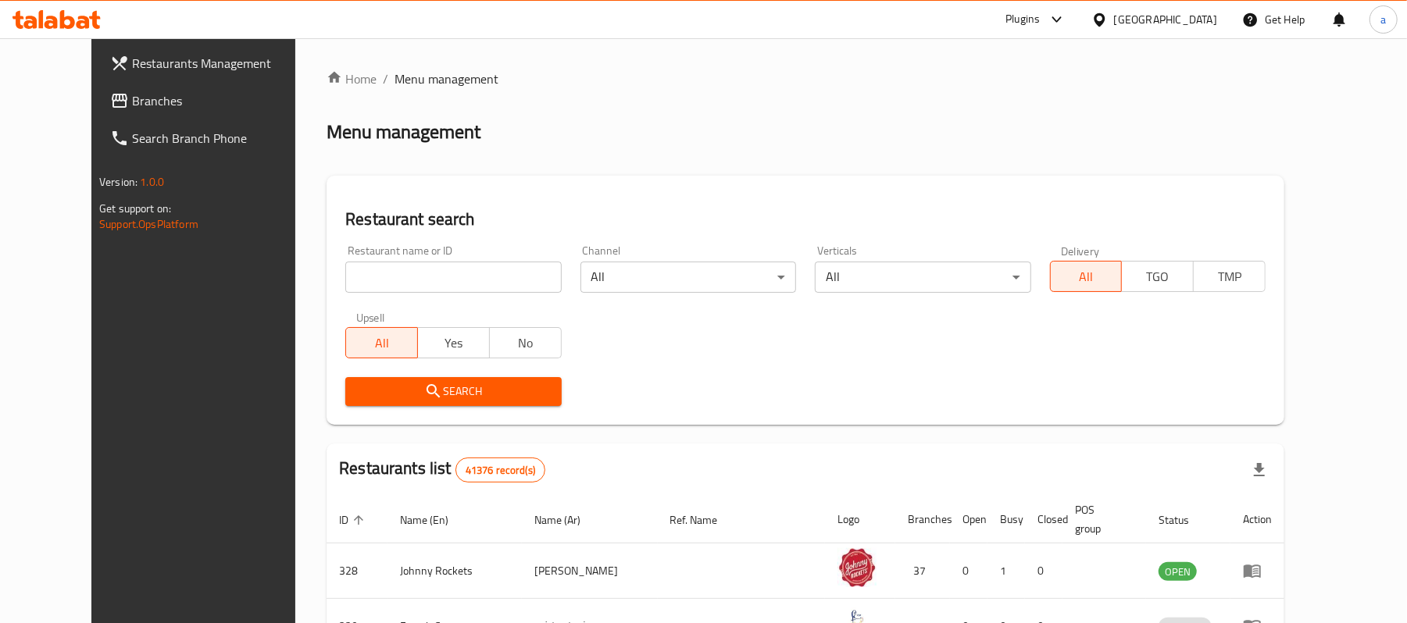
click at [132, 98] on span "Branches" at bounding box center [223, 100] width 182 height 19
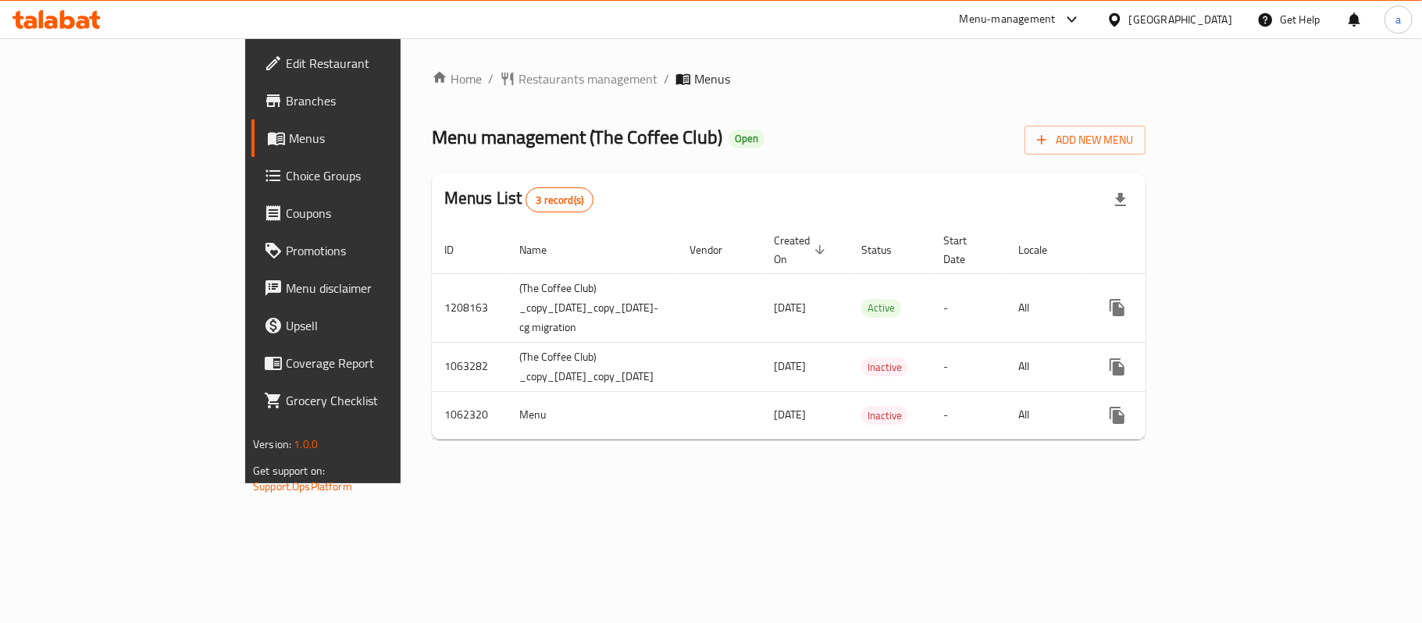
click at [77, 10] on icon at bounding box center [56, 19] width 88 height 19
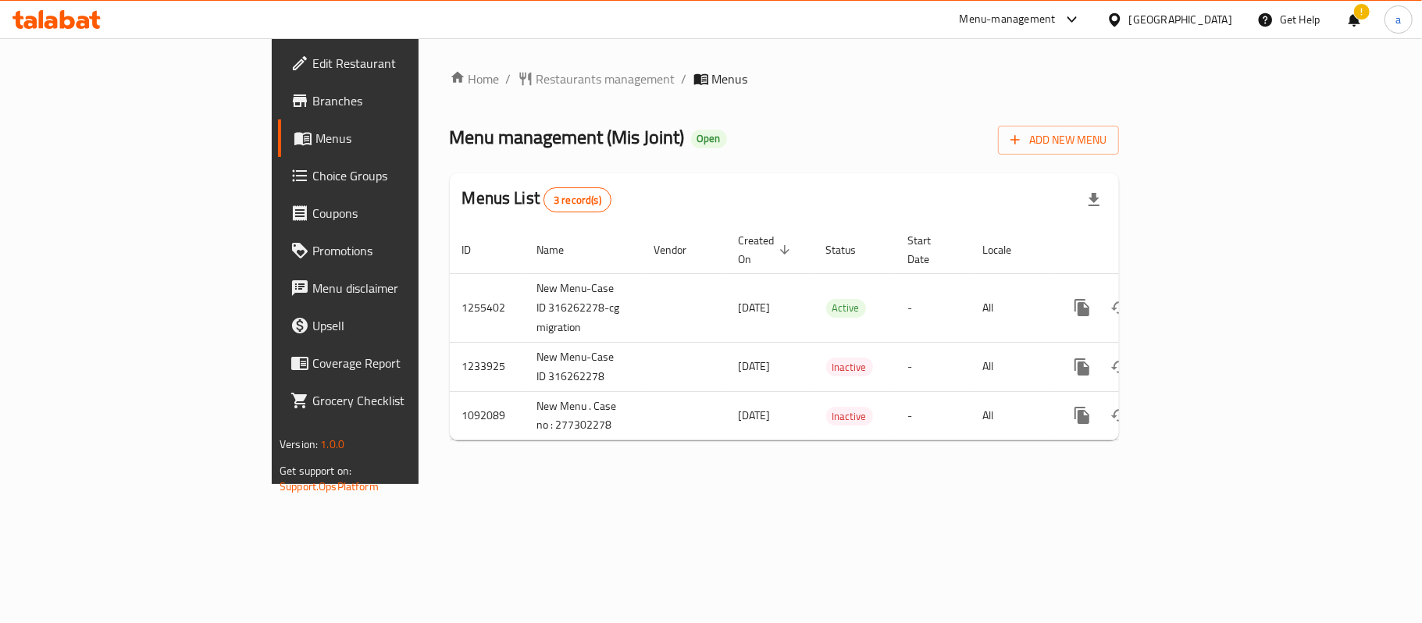
click at [272, 498] on footer "Version: 1.0.0 Get support on: Support.OpsPlatform" at bounding box center [390, 466] width 237 height 80
click at [1201, 19] on div "[GEOGRAPHIC_DATA]" at bounding box center [1181, 19] width 103 height 17
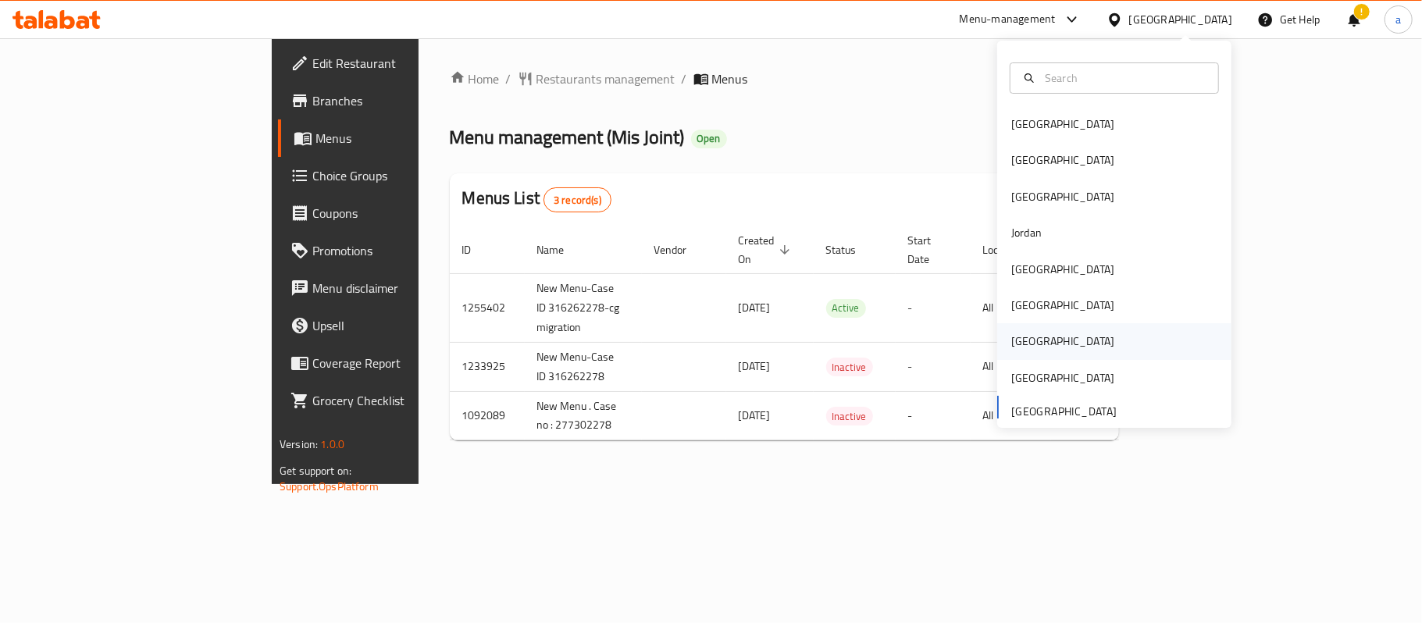
click at [1017, 348] on div "[GEOGRAPHIC_DATA]" at bounding box center [1063, 341] width 103 height 17
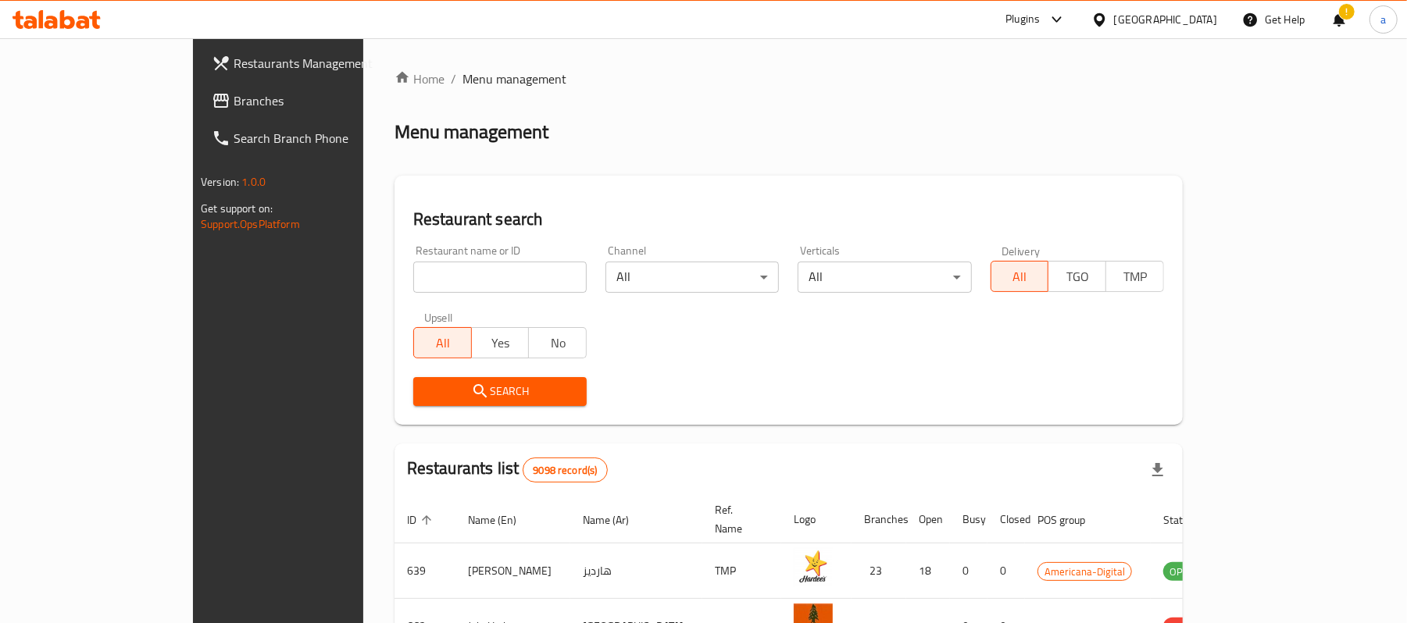
click at [193, 98] on div "Restaurants Management Branches Search Branch Phone Version: 1.0.0 Get support …" at bounding box center [703, 559] width 1021 height 1043
click at [234, 91] on span "Branches" at bounding box center [325, 100] width 182 height 19
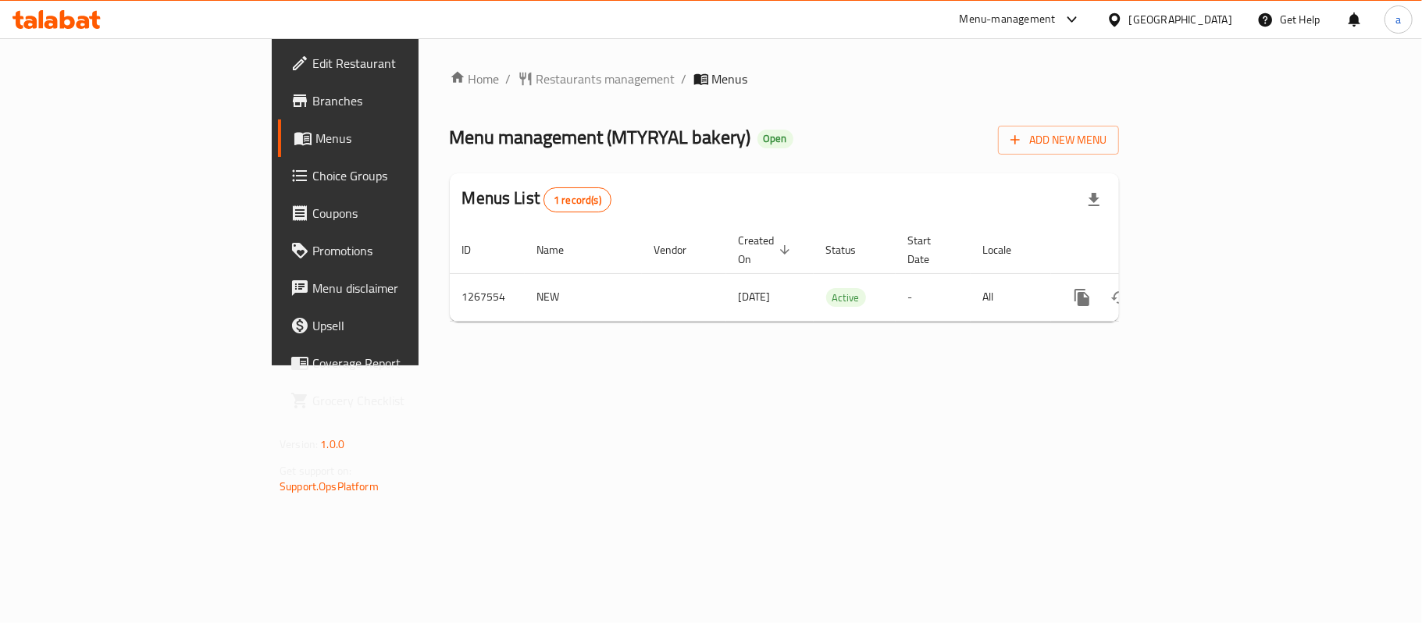
click at [1219, 26] on div "[GEOGRAPHIC_DATA]" at bounding box center [1181, 19] width 103 height 17
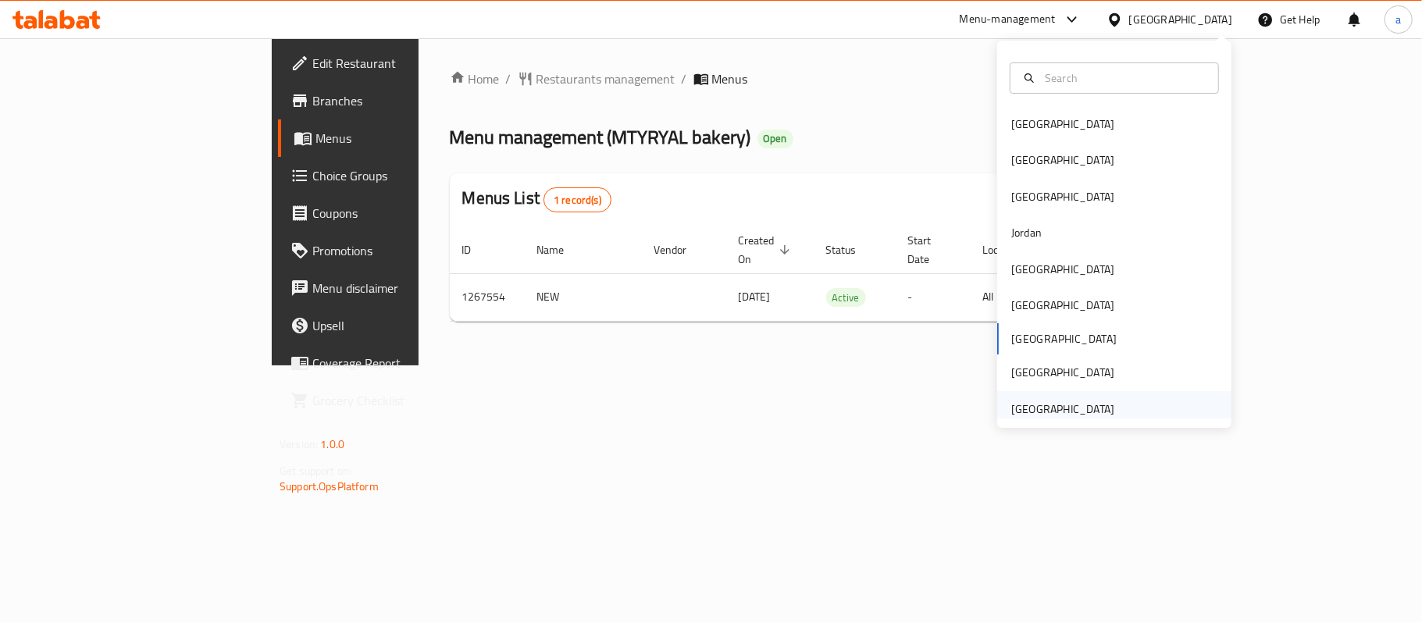
click at [1023, 408] on div "[GEOGRAPHIC_DATA]" at bounding box center [1063, 409] width 103 height 17
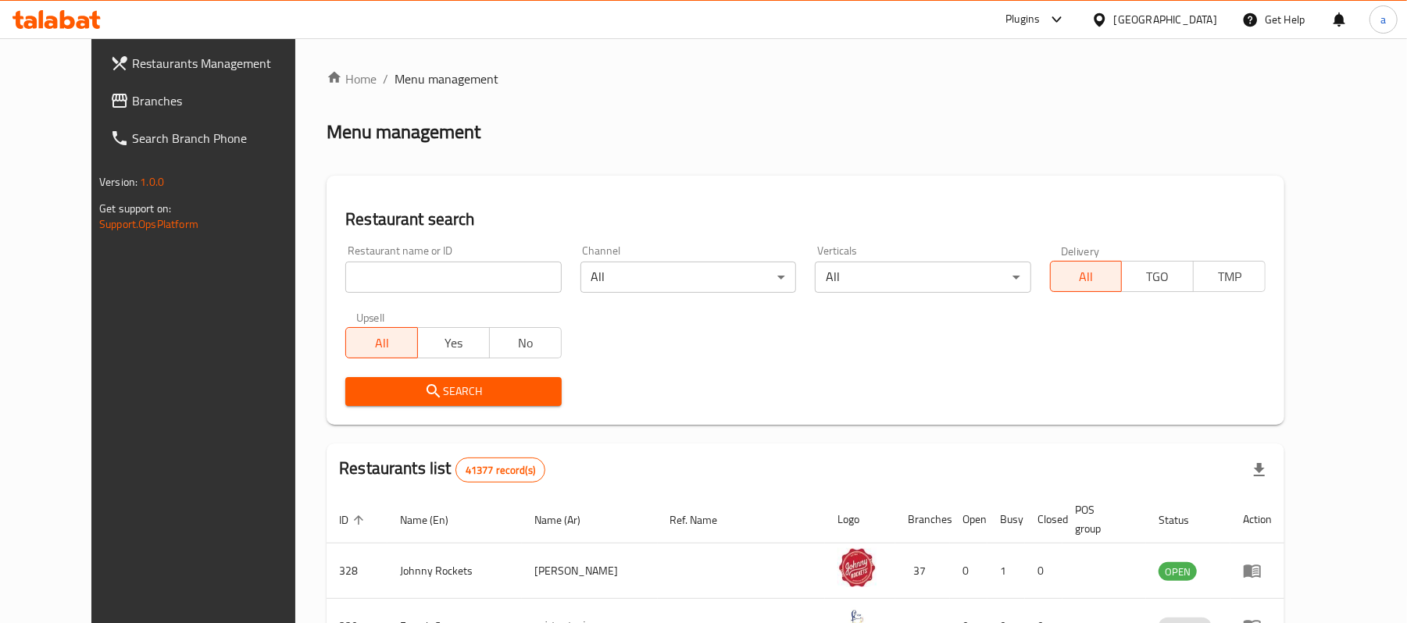
click at [132, 102] on span "Branches" at bounding box center [223, 100] width 182 height 19
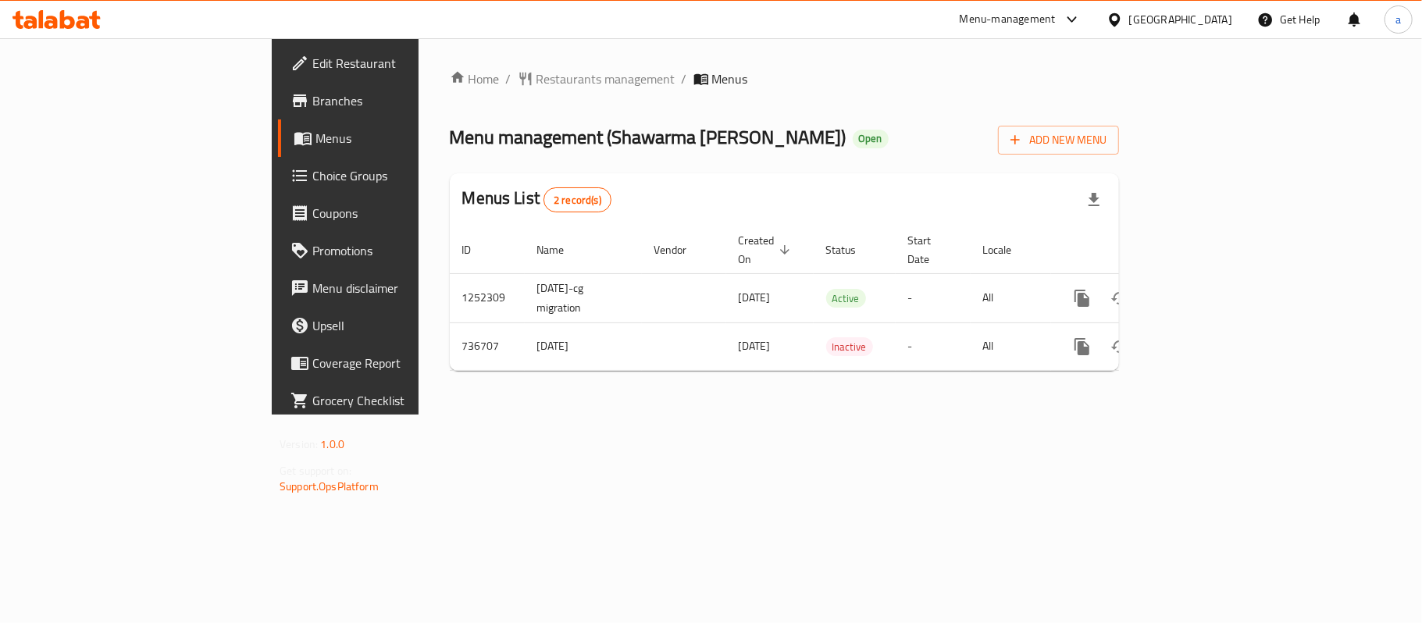
click at [1223, 20] on div "[GEOGRAPHIC_DATA]" at bounding box center [1181, 19] width 103 height 17
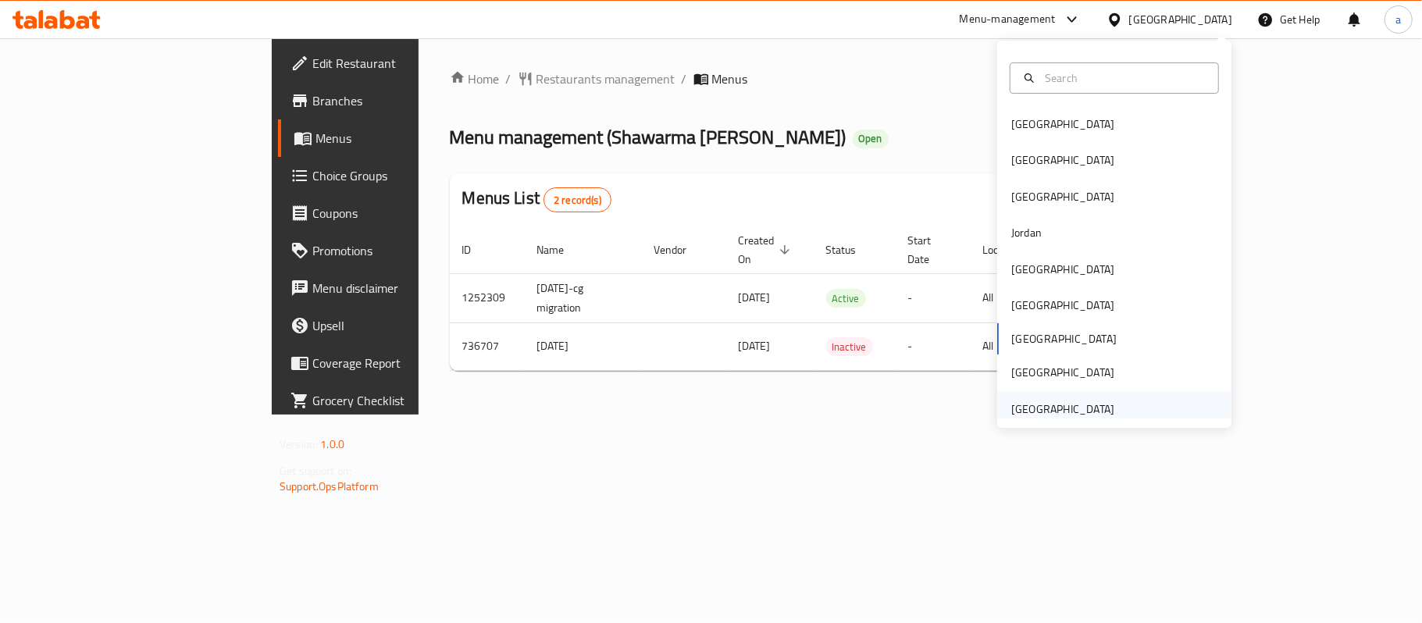
click at [1056, 413] on div "[GEOGRAPHIC_DATA]" at bounding box center [1063, 409] width 103 height 17
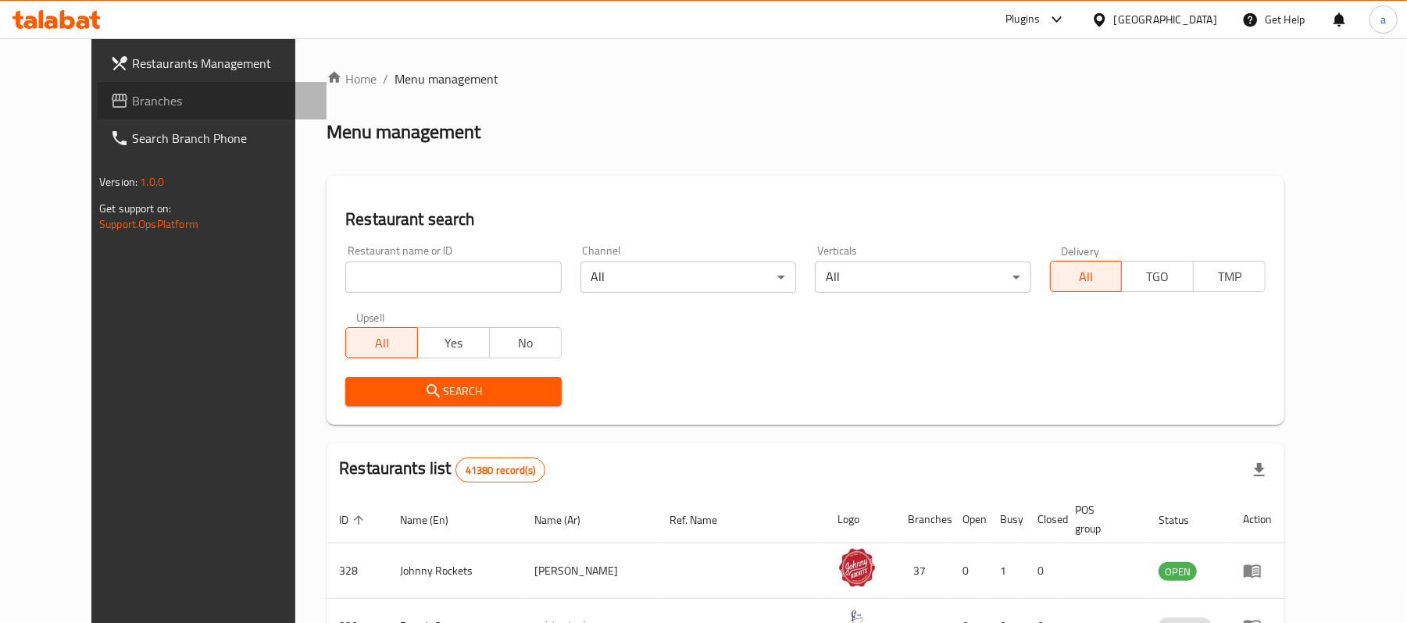
click at [132, 97] on span "Branches" at bounding box center [223, 100] width 182 height 19
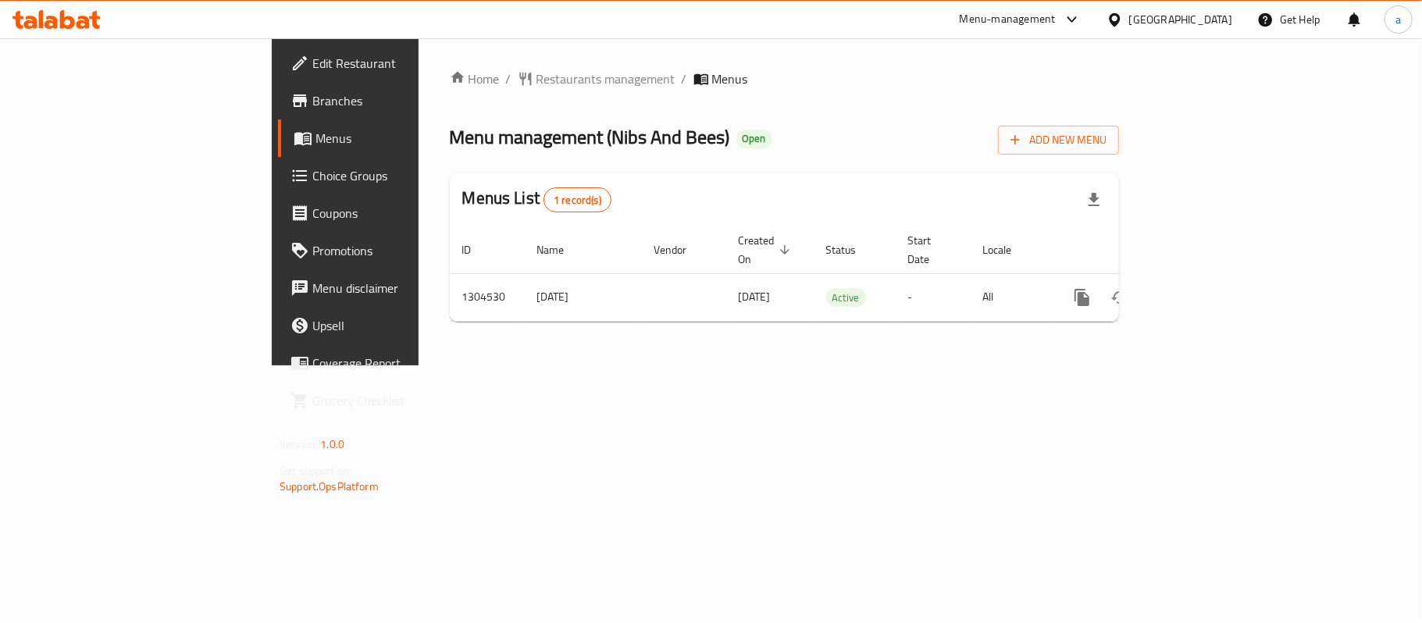
click at [1213, 20] on div "[GEOGRAPHIC_DATA]" at bounding box center [1181, 19] width 103 height 17
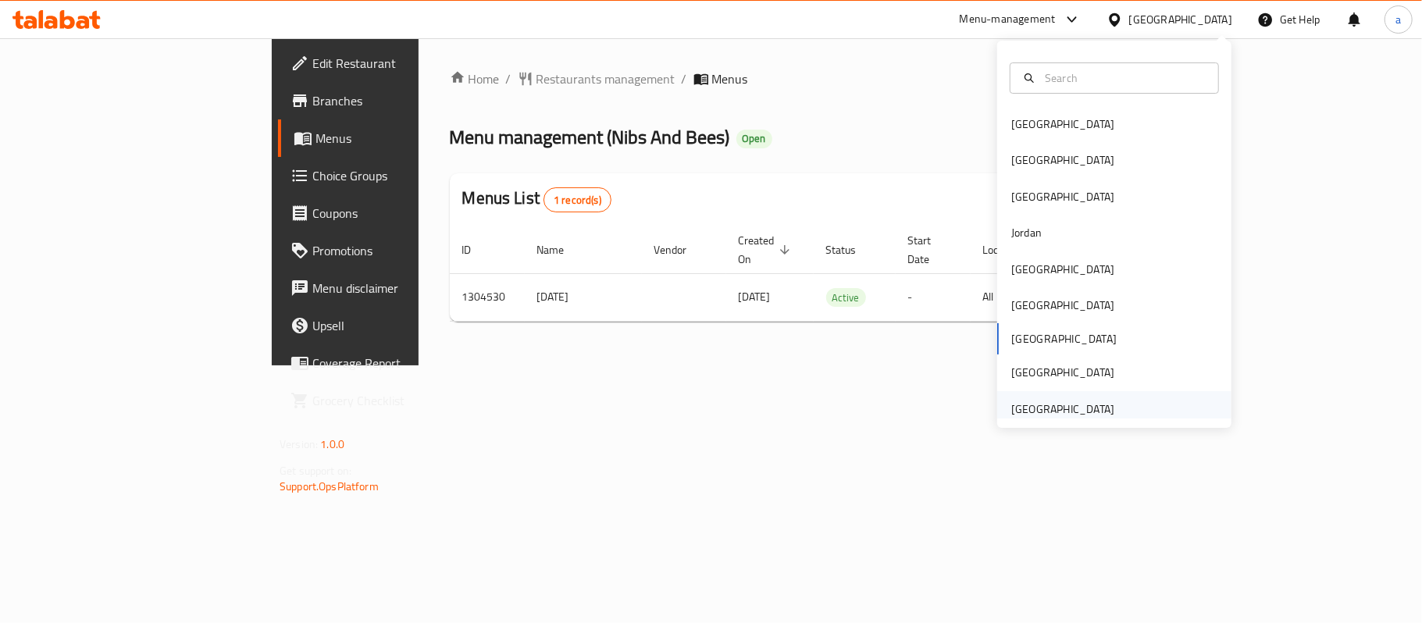
click at [1076, 413] on div "[GEOGRAPHIC_DATA]" at bounding box center [1063, 409] width 103 height 17
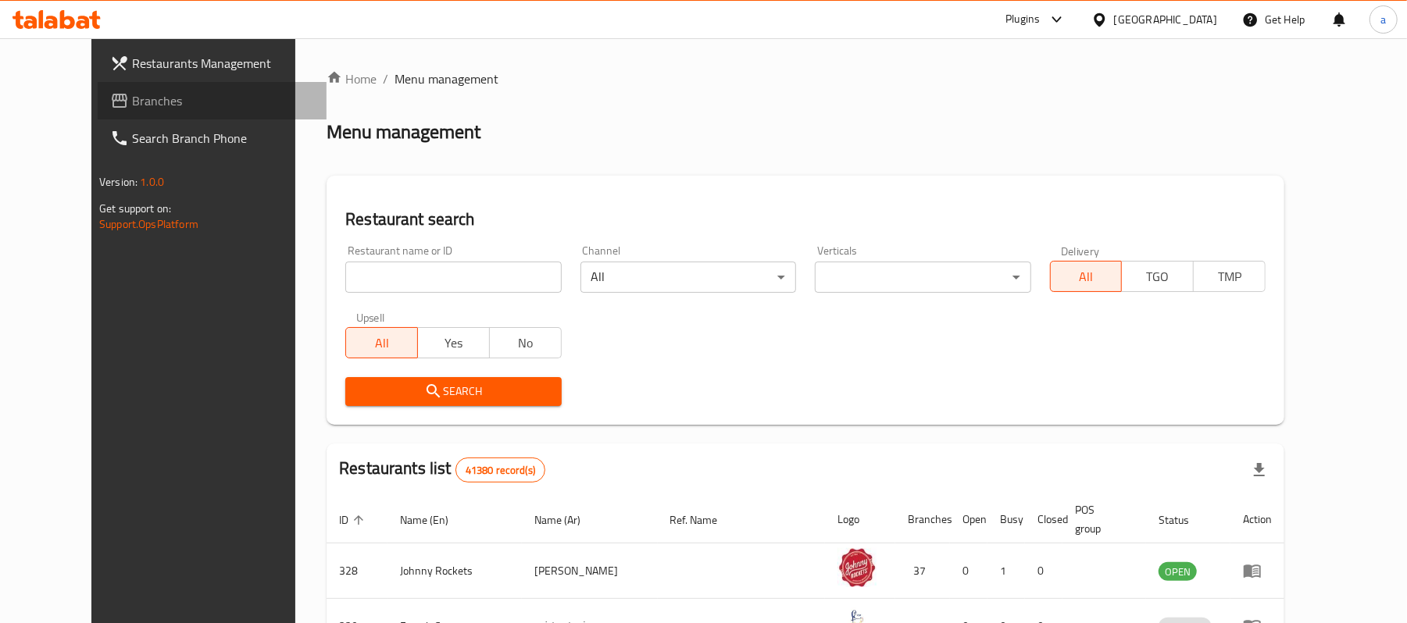
click at [132, 98] on span "Branches" at bounding box center [223, 100] width 182 height 19
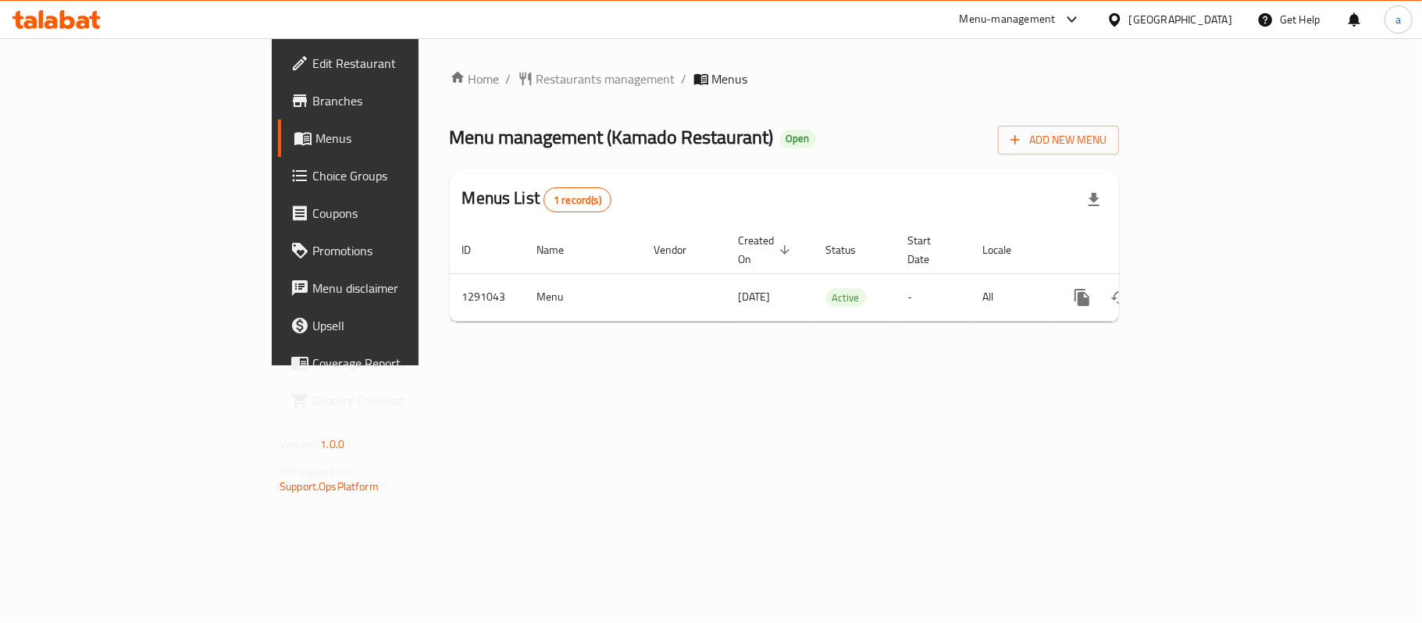
click at [1179, 23] on div "[GEOGRAPHIC_DATA]" at bounding box center [1181, 19] width 103 height 17
click at [16, 5] on div at bounding box center [56, 19] width 113 height 31
click at [48, 31] on div at bounding box center [56, 19] width 113 height 31
click at [75, 13] on icon at bounding box center [56, 19] width 88 height 19
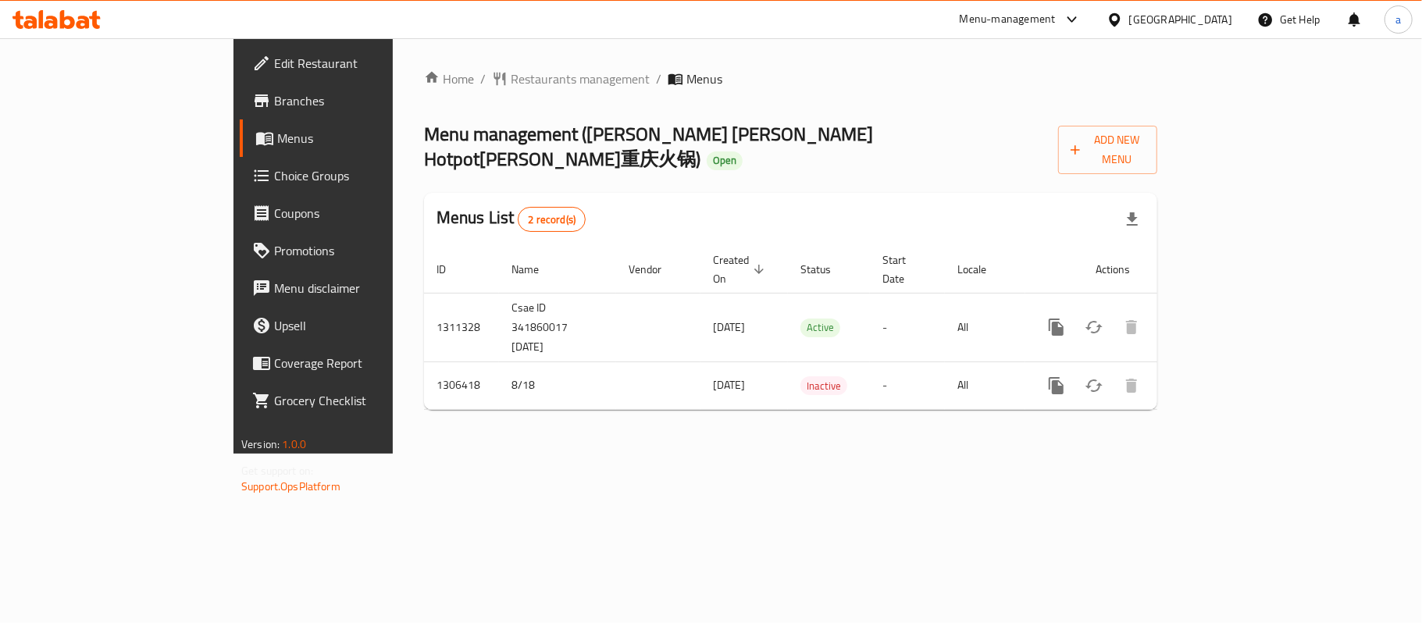
click at [76, 20] on icon at bounding box center [56, 19] width 88 height 19
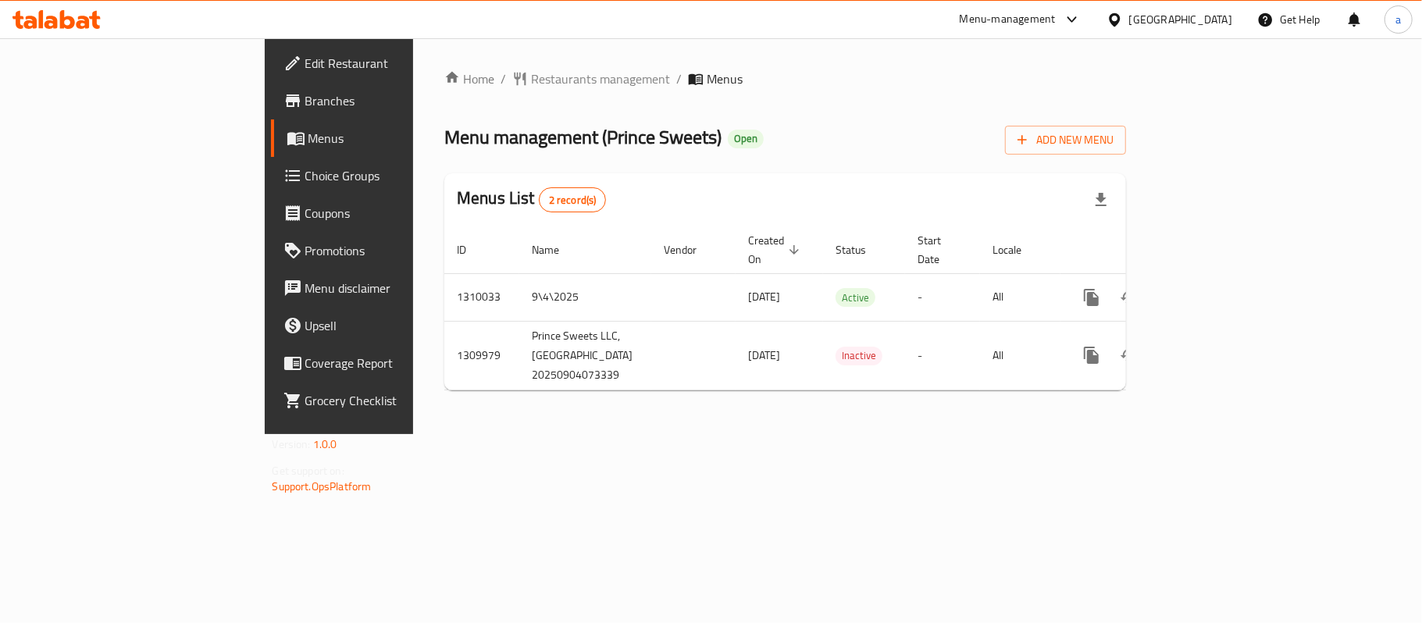
click at [1150, 11] on div "[GEOGRAPHIC_DATA]" at bounding box center [1181, 19] width 103 height 17
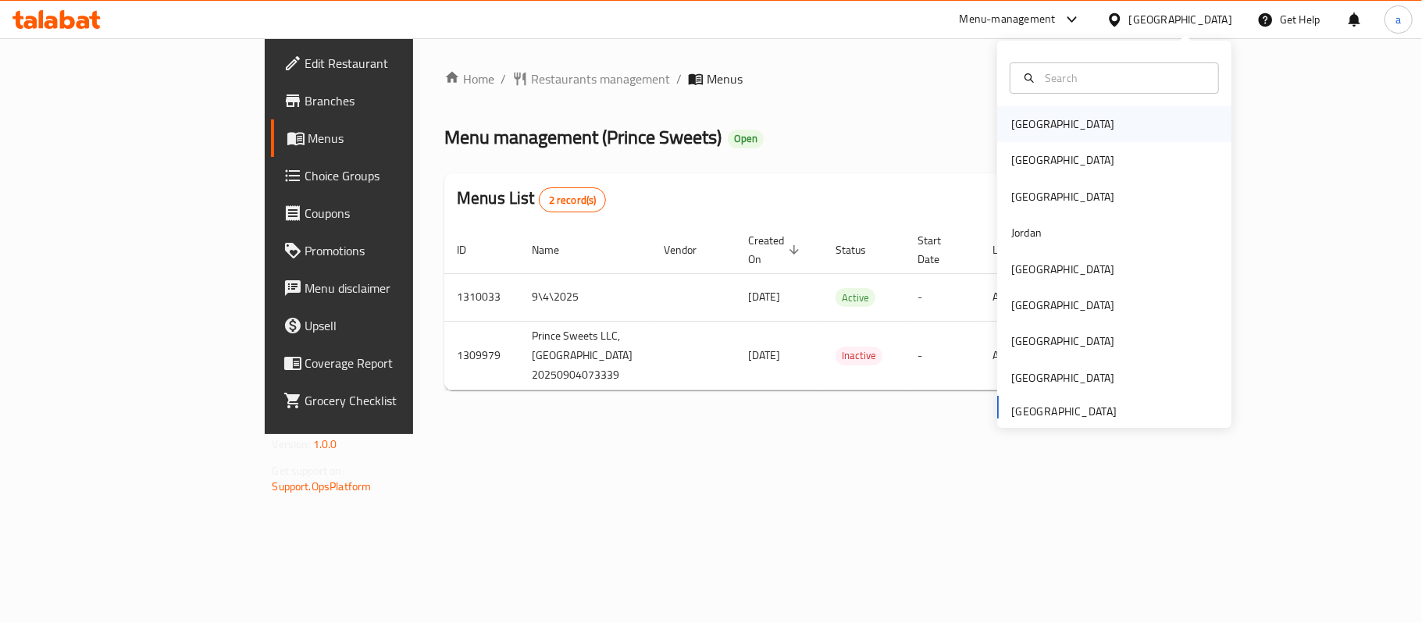
click at [1012, 120] on div "[GEOGRAPHIC_DATA]" at bounding box center [1063, 124] width 103 height 17
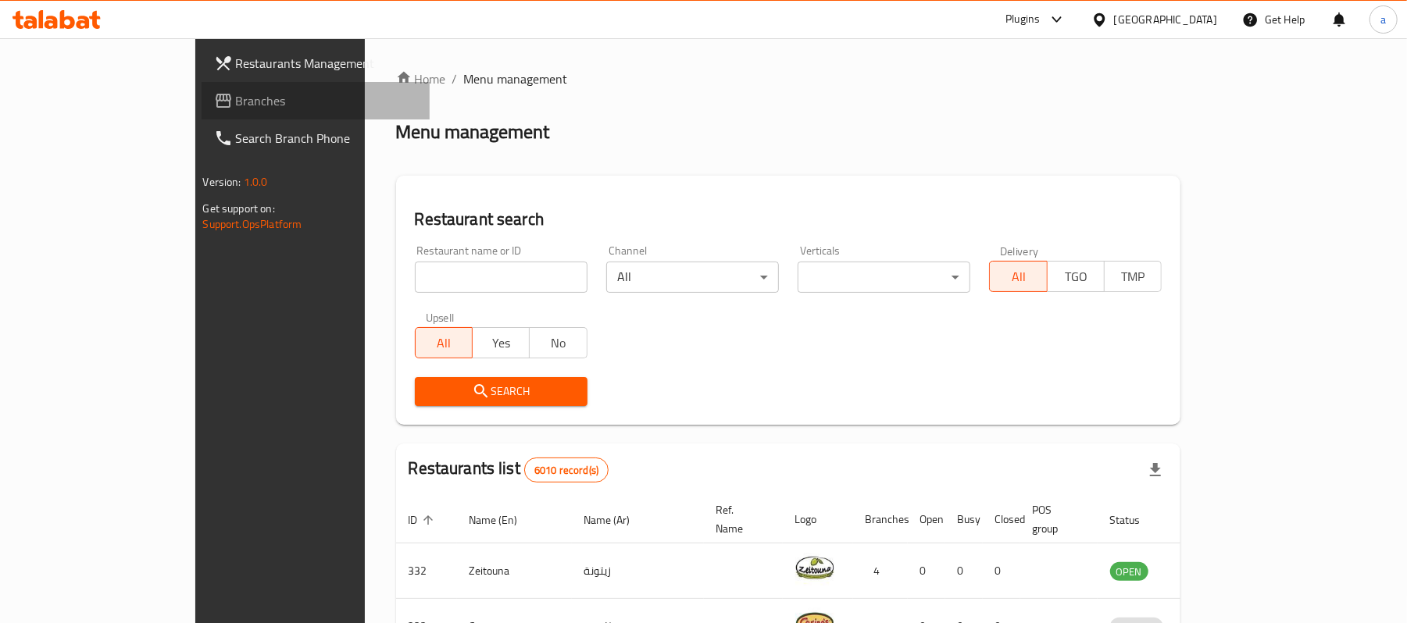
click at [236, 100] on span "Branches" at bounding box center [327, 100] width 182 height 19
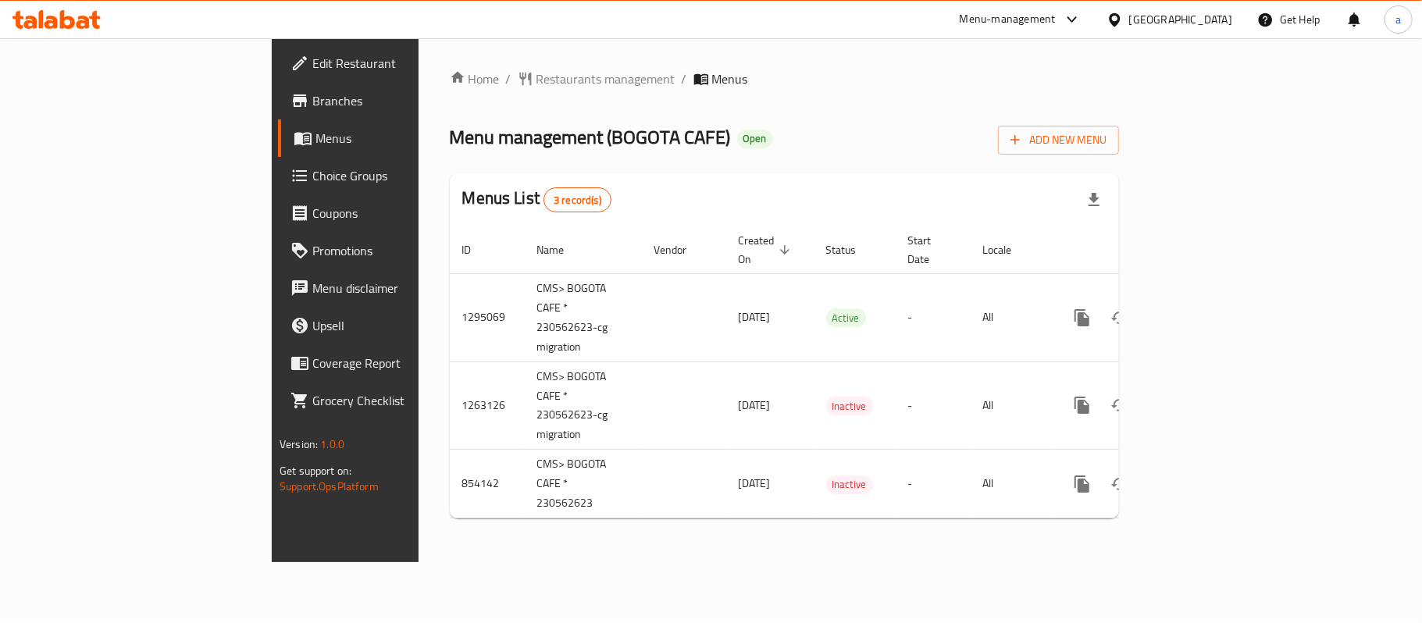
click at [1203, 12] on div "[GEOGRAPHIC_DATA]" at bounding box center [1181, 19] width 103 height 17
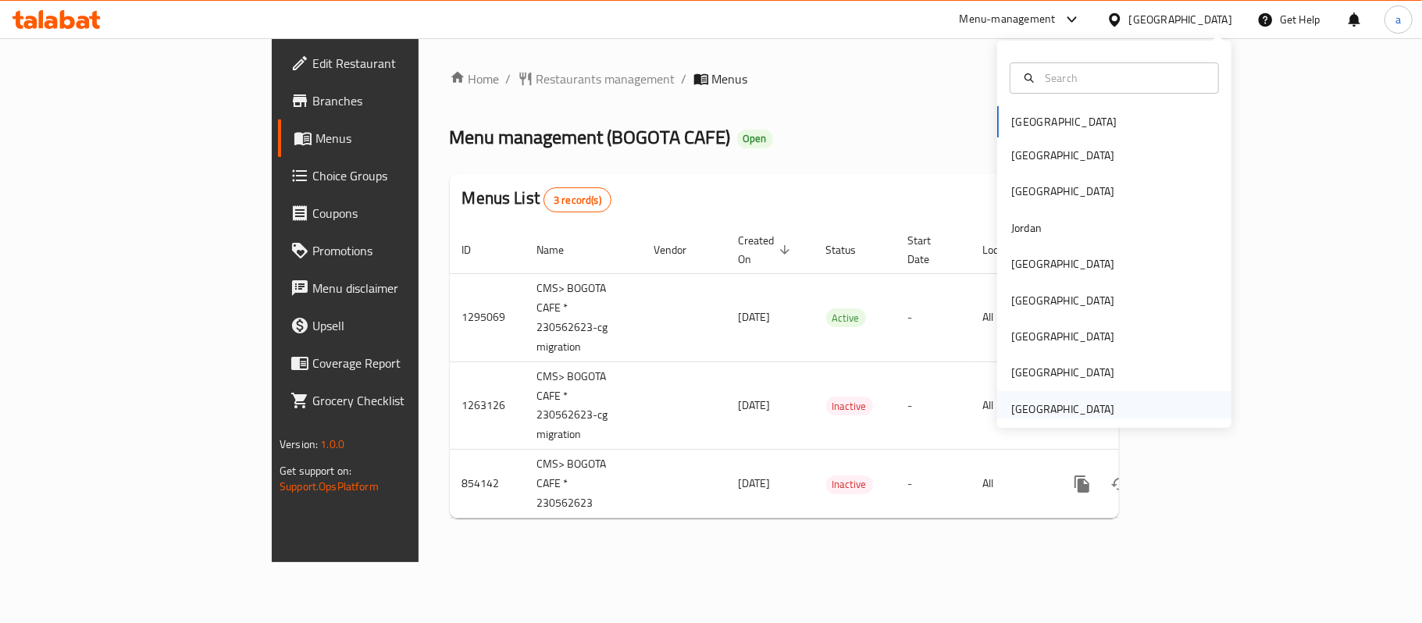
click at [1090, 408] on div "[GEOGRAPHIC_DATA]" at bounding box center [1063, 409] width 103 height 17
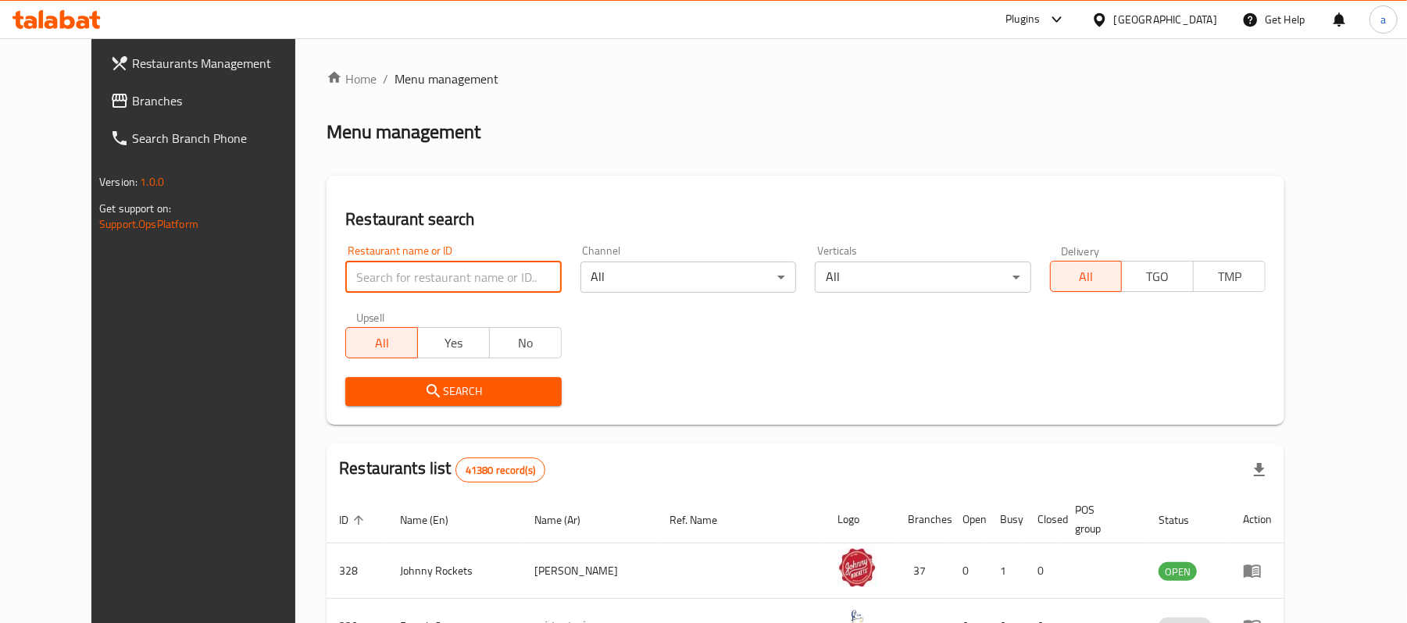
click at [411, 275] on input "search" at bounding box center [453, 277] width 216 height 31
click at [110, 103] on icon at bounding box center [119, 100] width 19 height 19
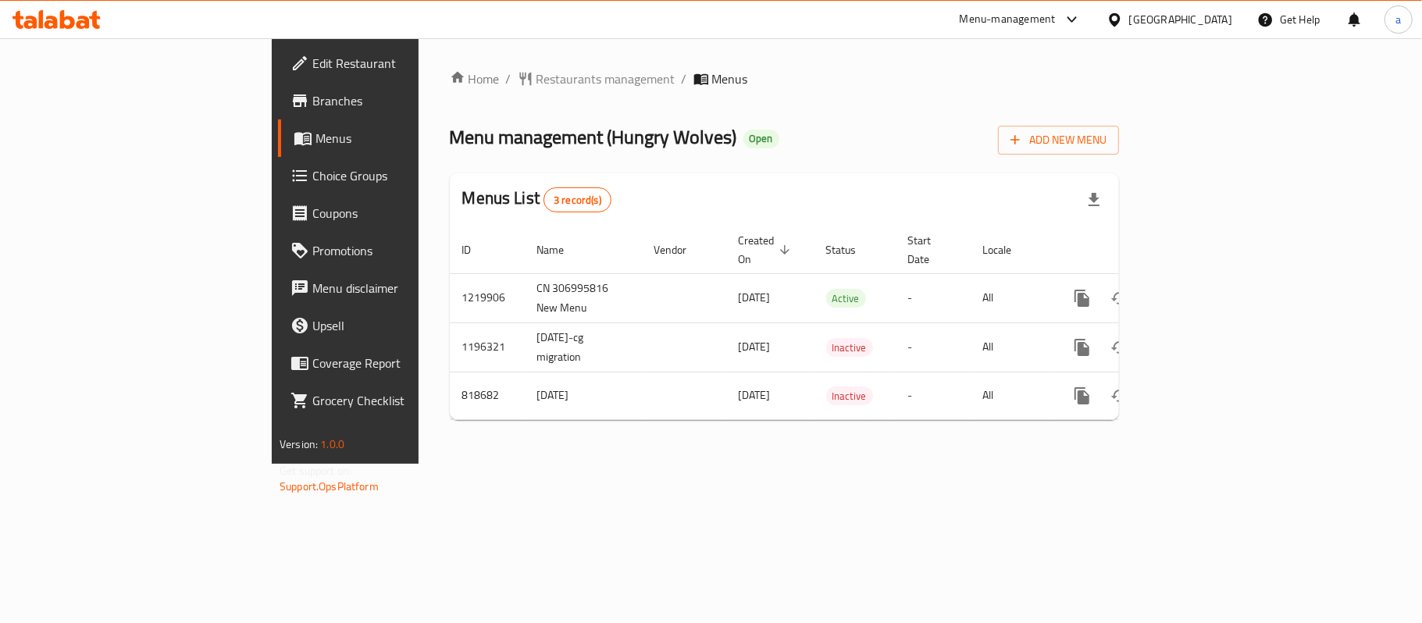
click at [54, 37] on div "Menu-management United Arab Emirates Get Help a" at bounding box center [711, 19] width 1422 height 37
click at [48, 25] on icon at bounding box center [56, 19] width 88 height 19
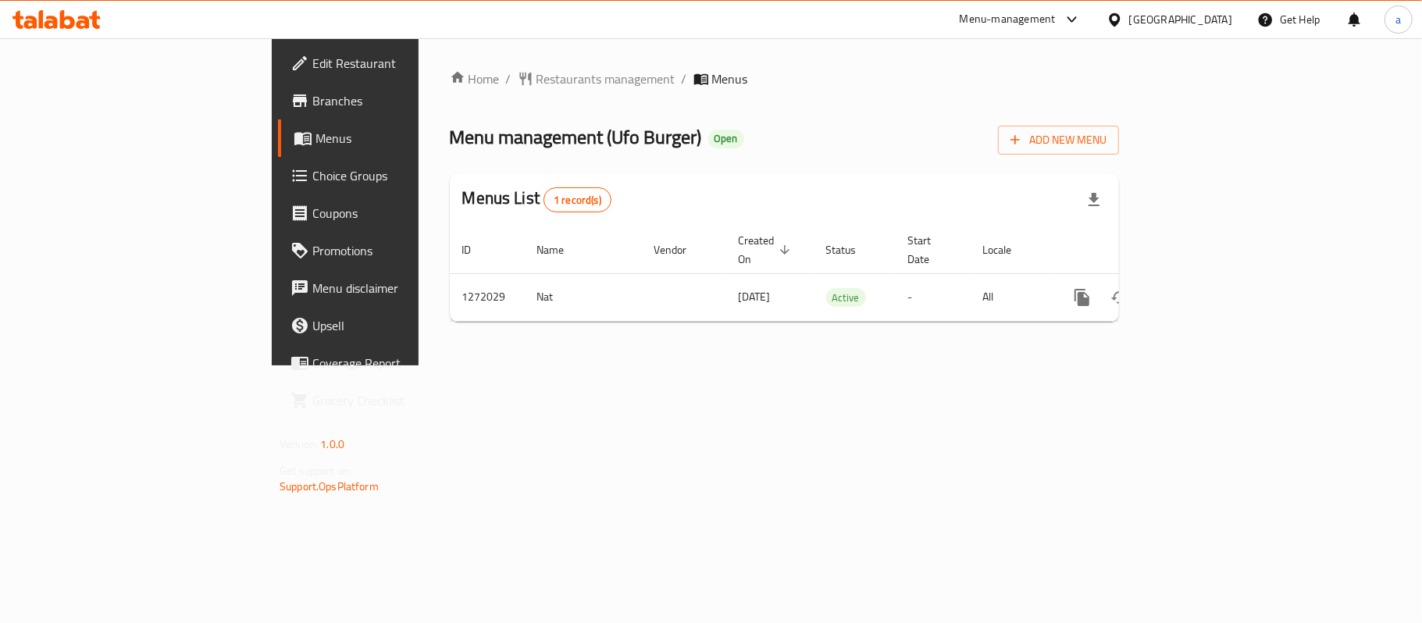
click at [57, 20] on icon at bounding box center [51, 22] width 13 height 13
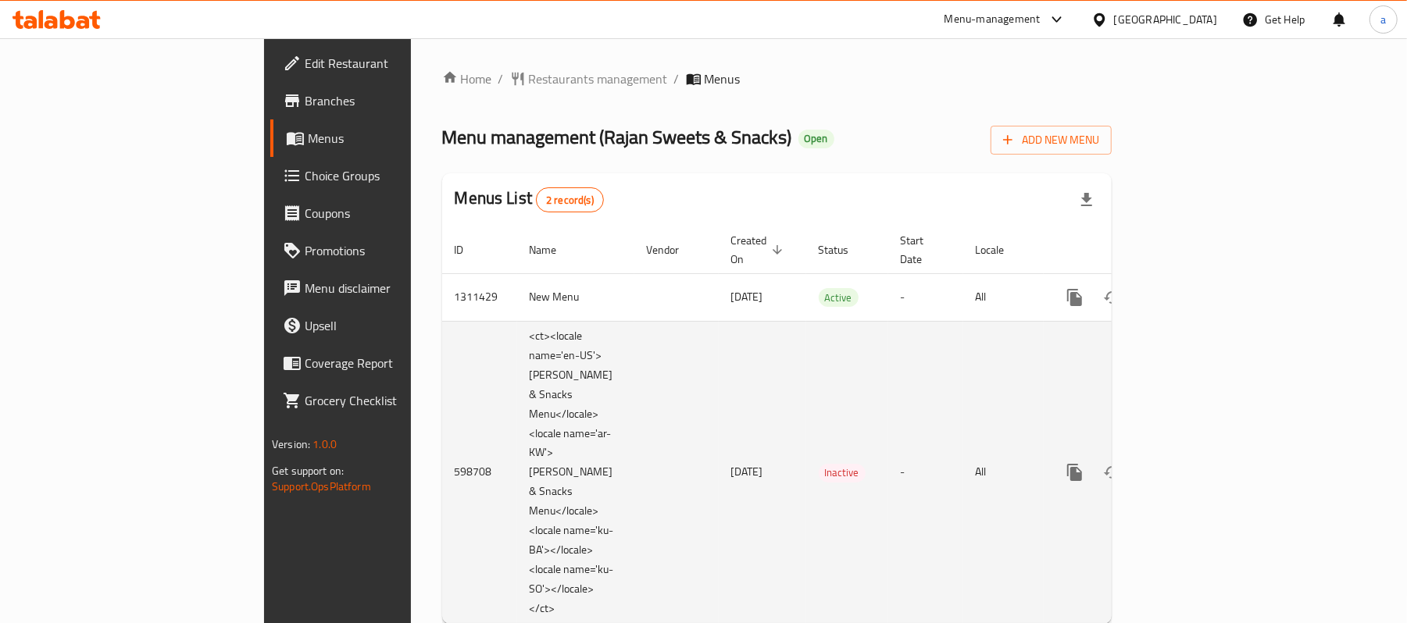
click at [719, 519] on td "[DATE]" at bounding box center [762, 472] width 87 height 303
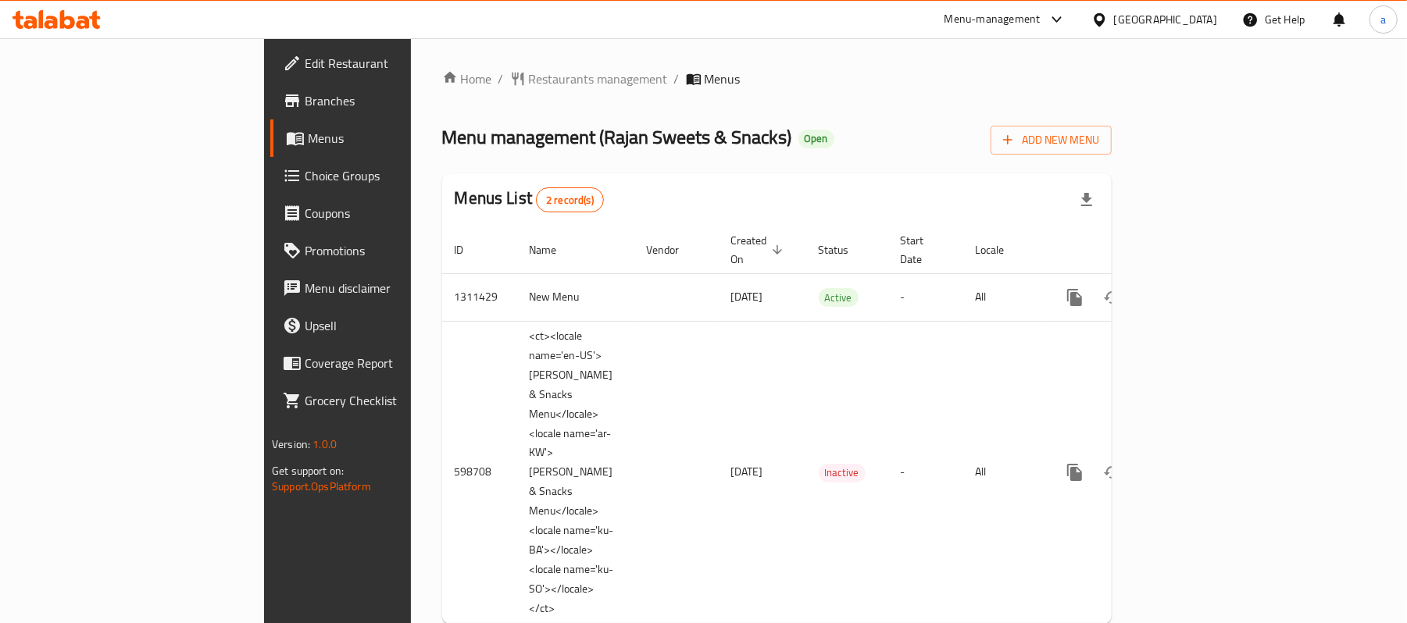
click at [1123, 14] on div "[GEOGRAPHIC_DATA]" at bounding box center [1165, 19] width 103 height 17
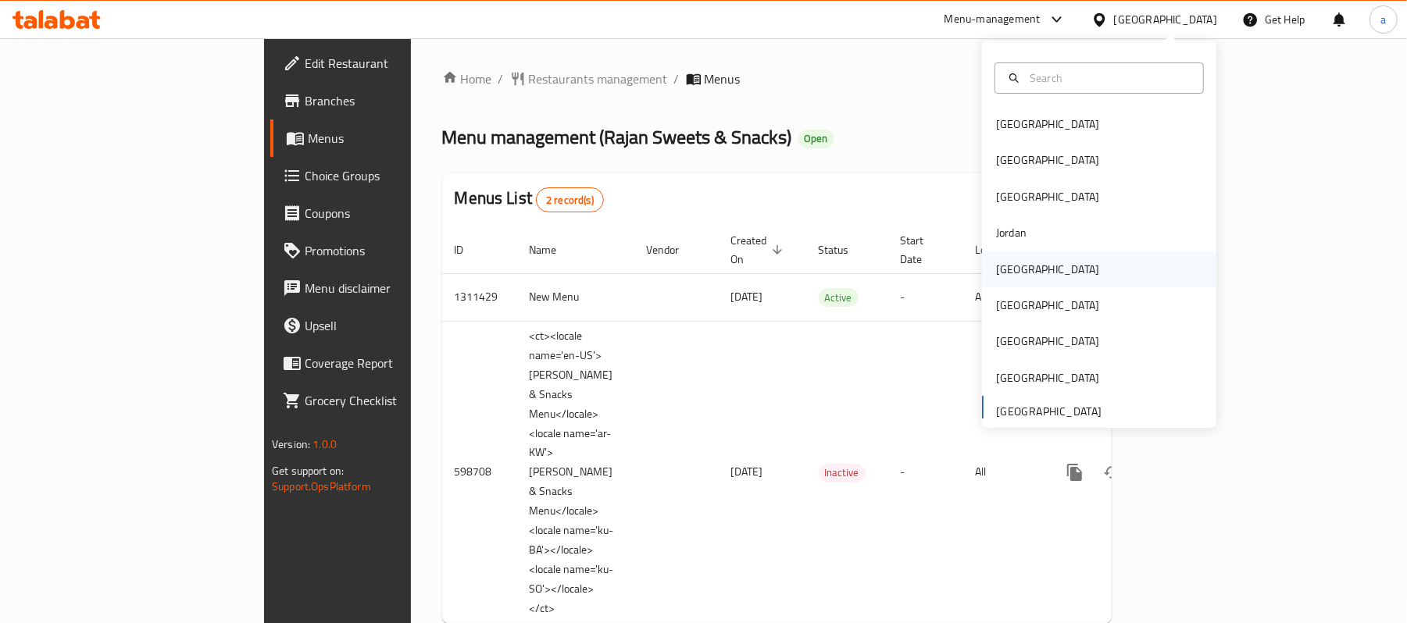
click at [1016, 261] on div "Kuwait" at bounding box center [1047, 270] width 128 height 36
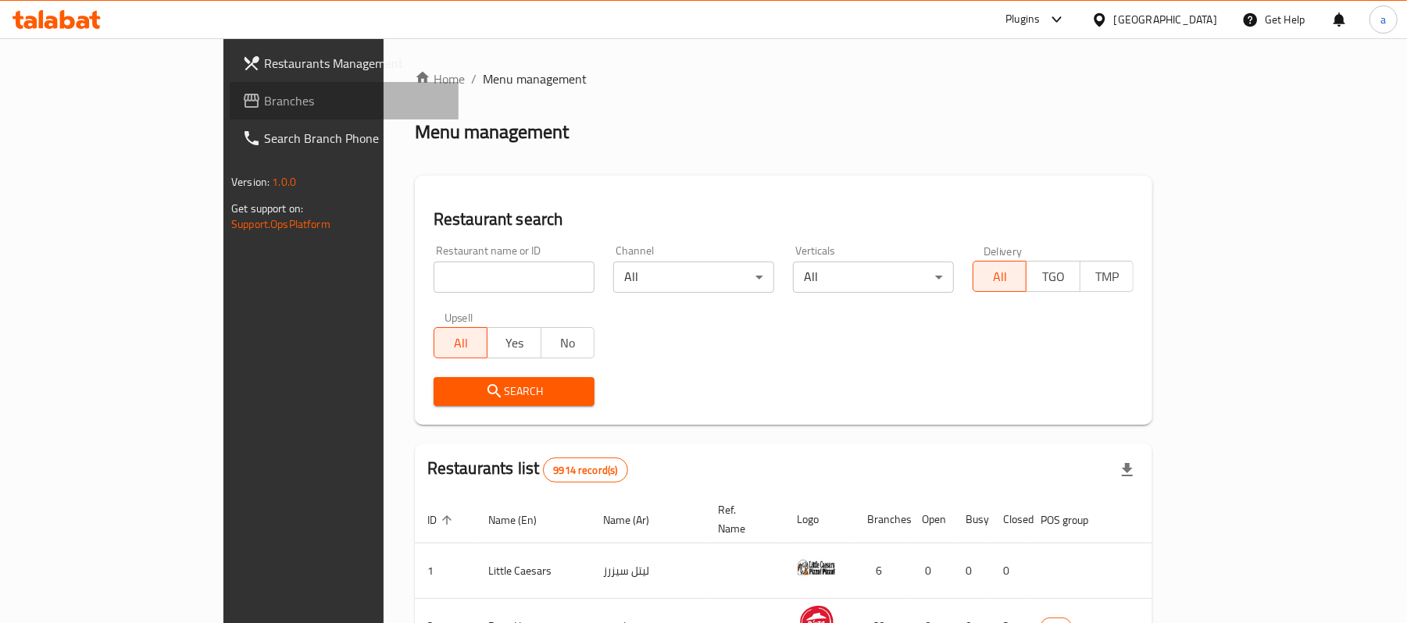
click at [264, 104] on span "Branches" at bounding box center [355, 100] width 182 height 19
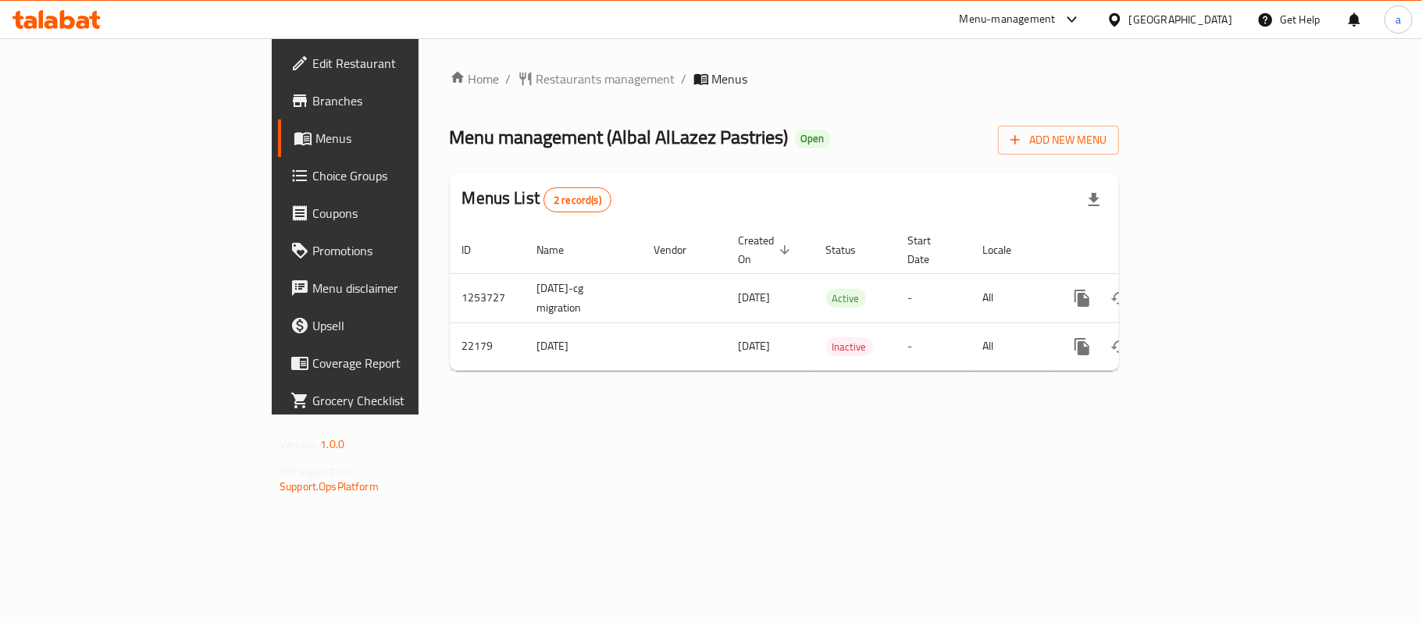
click at [1206, 25] on div "[GEOGRAPHIC_DATA]" at bounding box center [1181, 19] width 103 height 17
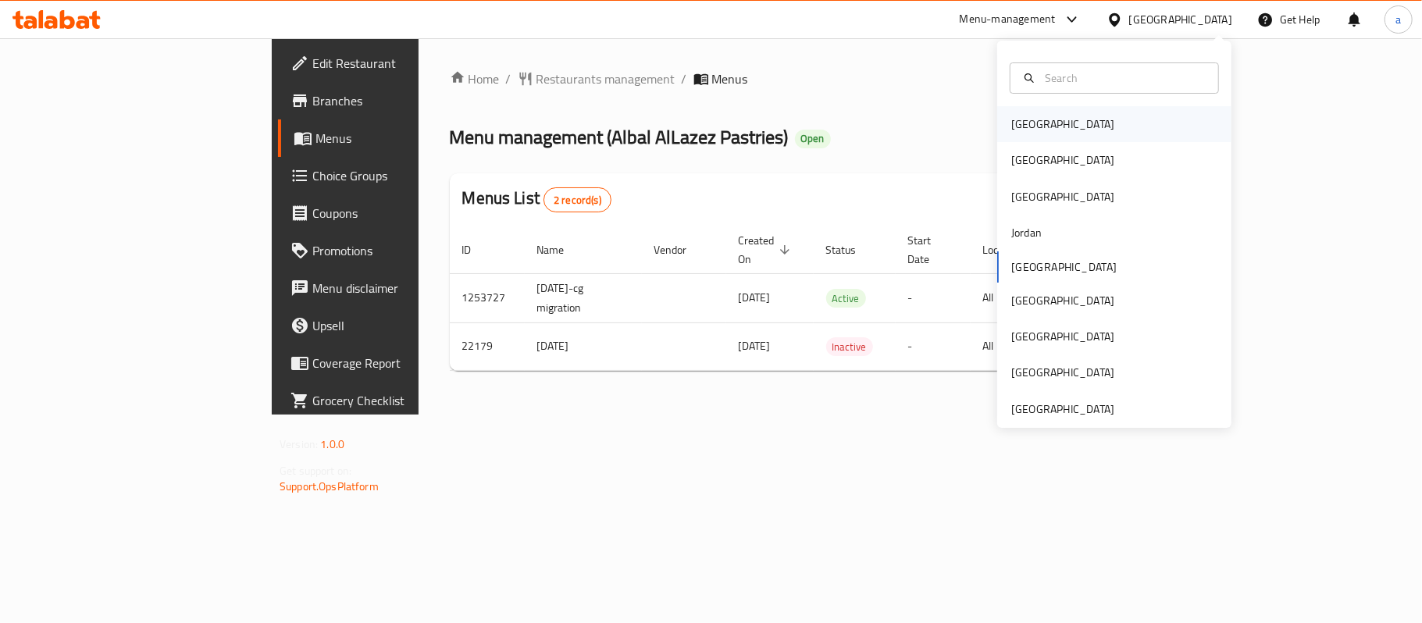
click at [1012, 133] on div "Bahrain" at bounding box center [1063, 124] width 103 height 17
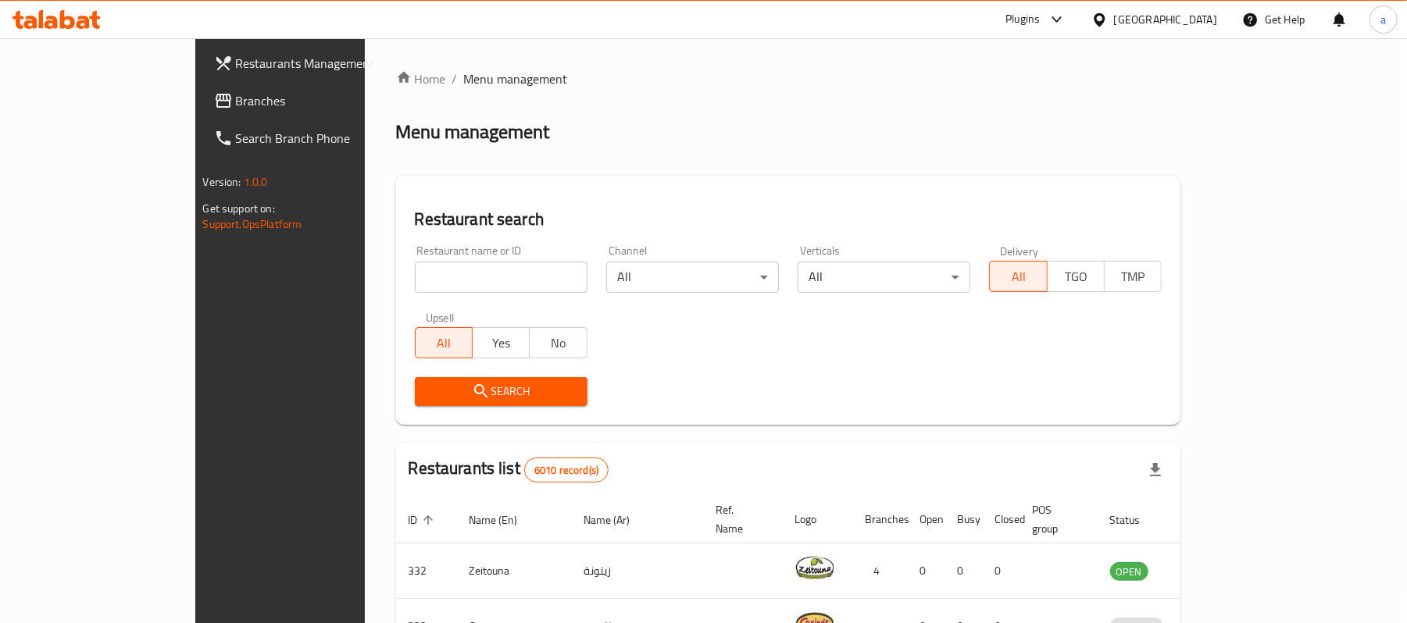
click at [236, 98] on span "Branches" at bounding box center [327, 100] width 182 height 19
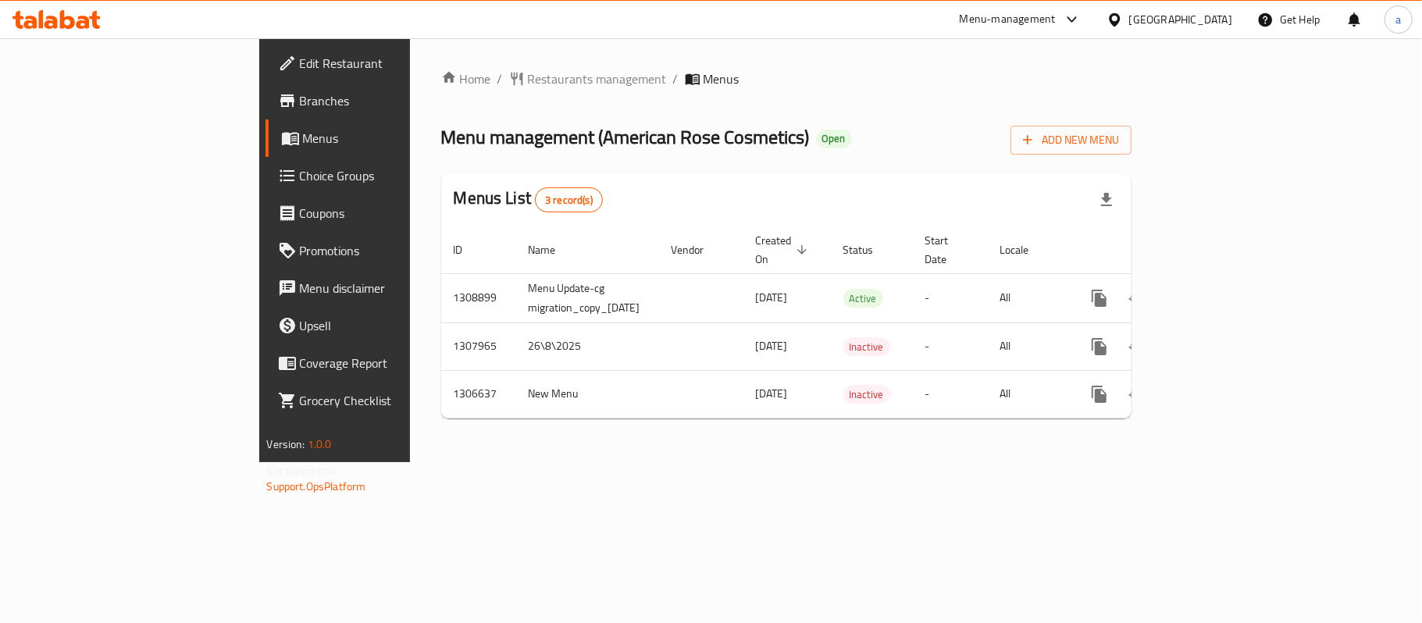
click at [1203, 14] on div "[GEOGRAPHIC_DATA]" at bounding box center [1181, 19] width 103 height 17
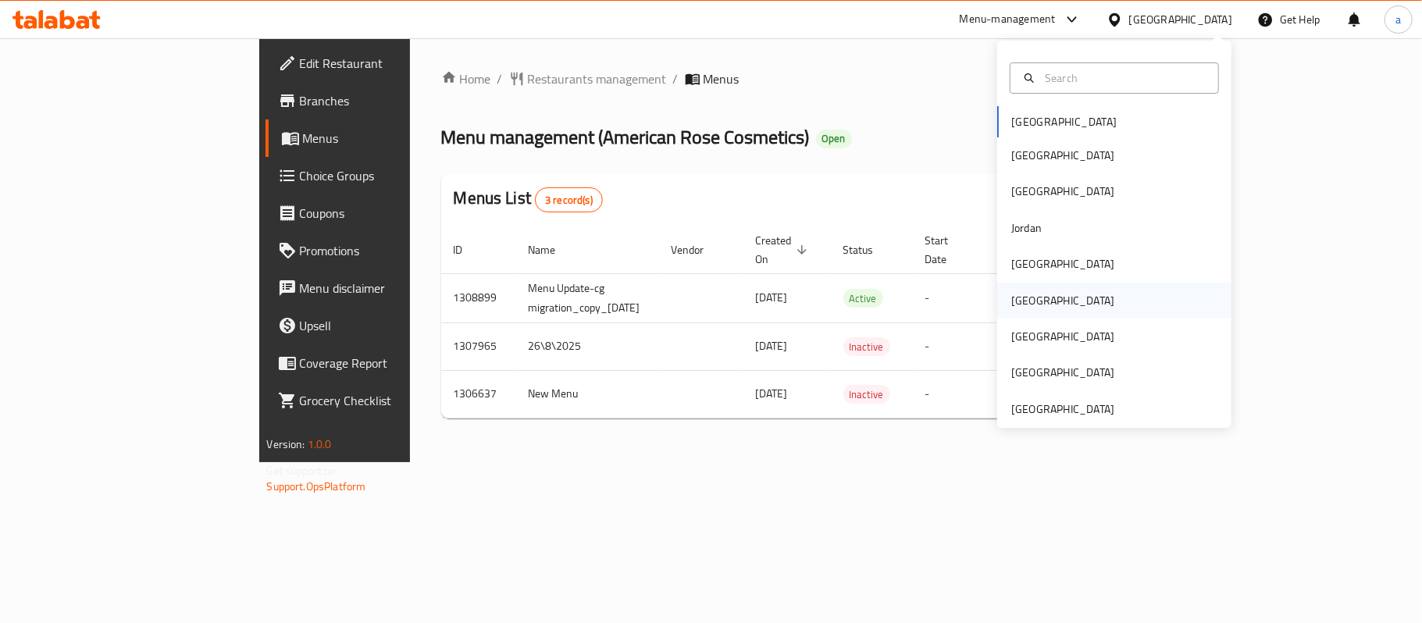
click at [1023, 298] on div "[GEOGRAPHIC_DATA]" at bounding box center [1063, 300] width 103 height 17
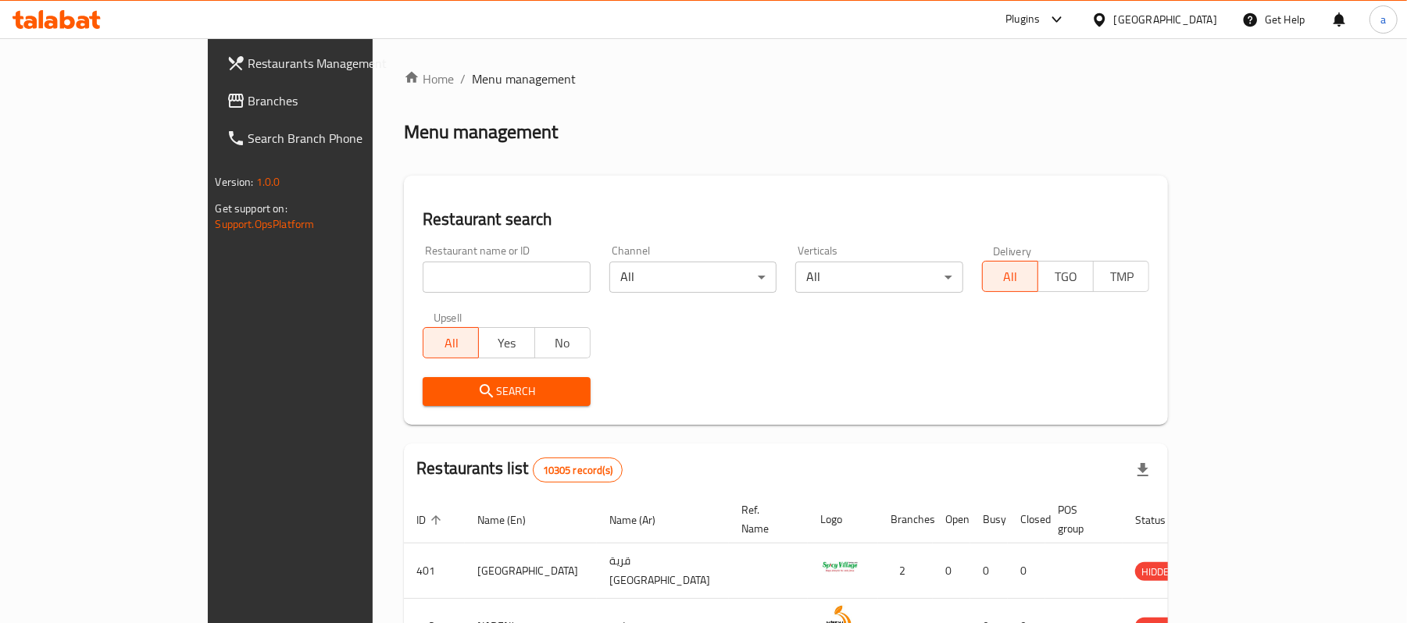
click at [248, 107] on span "Branches" at bounding box center [339, 100] width 182 height 19
